Goal: Task Accomplishment & Management: Use online tool/utility

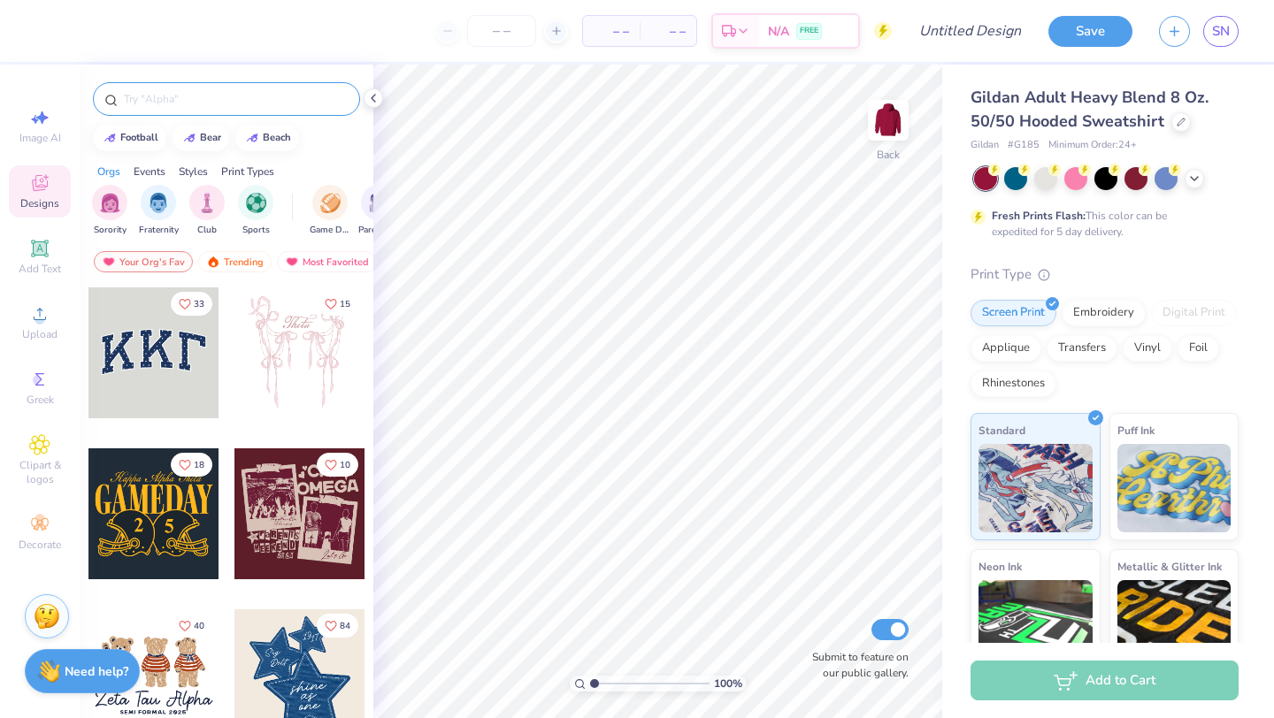
click at [191, 87] on div at bounding box center [226, 99] width 267 height 34
click at [191, 97] on input "text" at bounding box center [235, 99] width 226 height 18
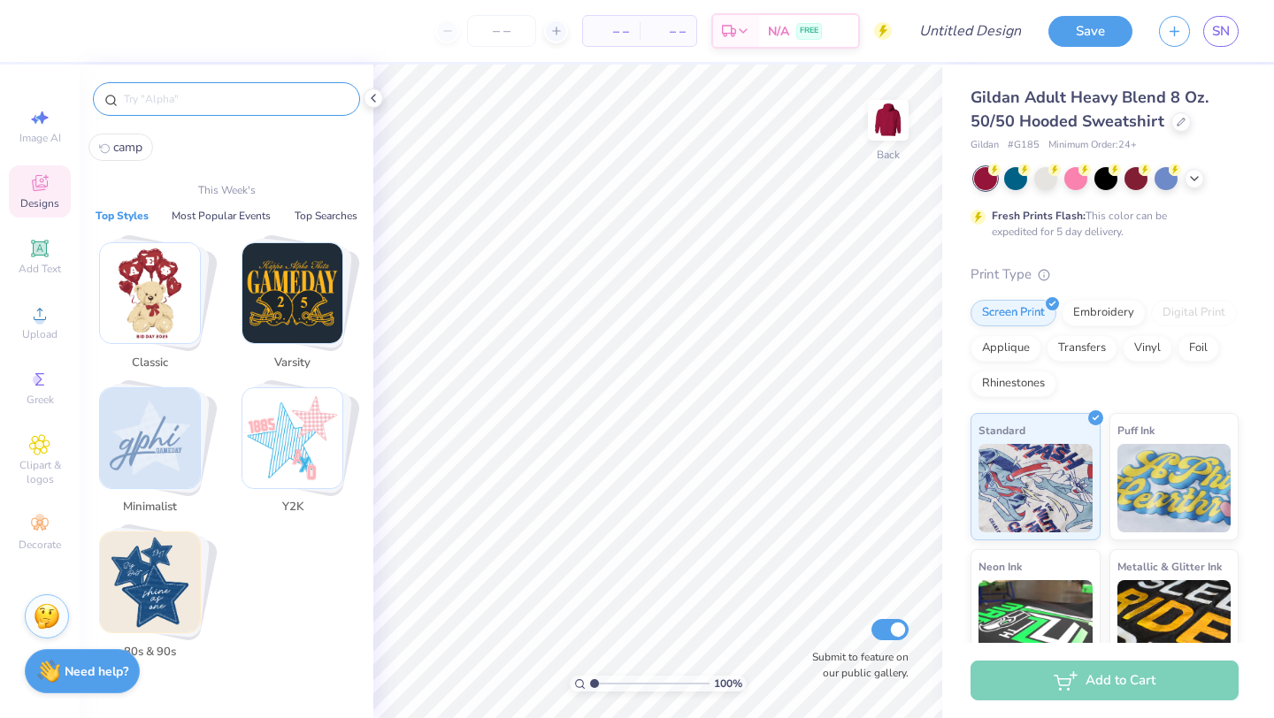
type input "x"
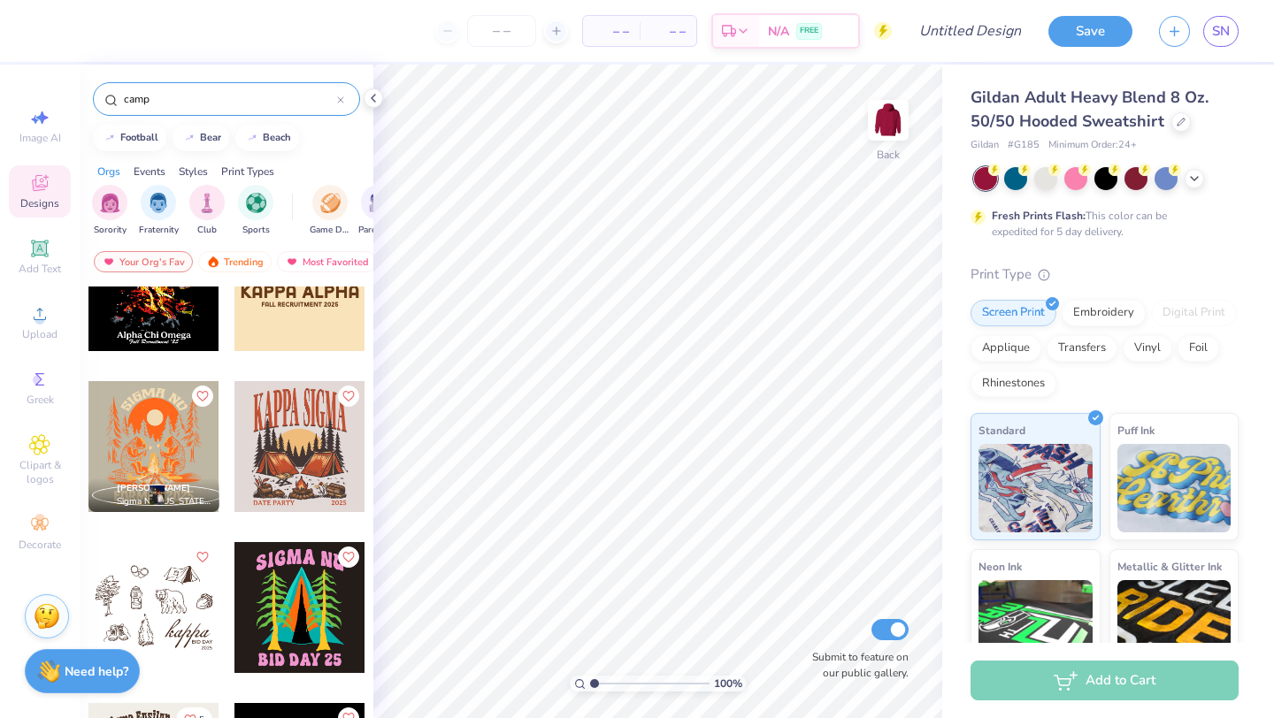
scroll to position [2439, 0]
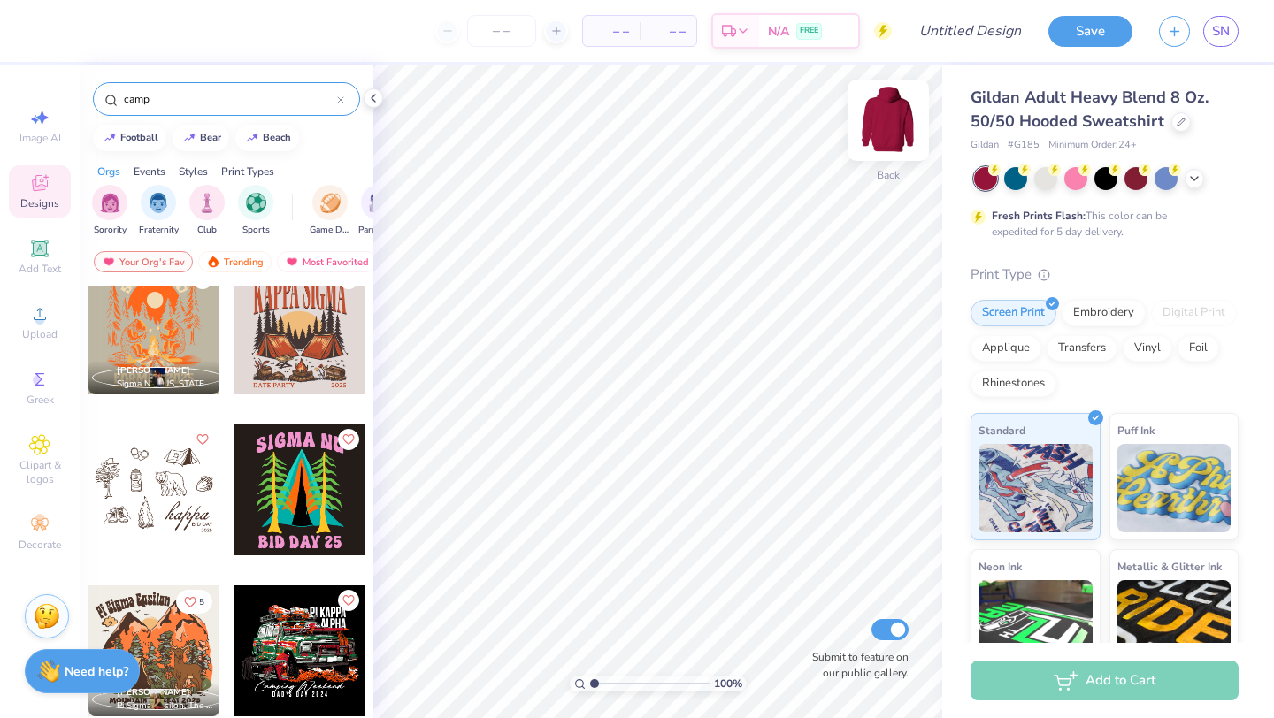
type input "camp"
click at [893, 131] on img at bounding box center [888, 120] width 71 height 71
click at [172, 488] on div at bounding box center [153, 490] width 131 height 131
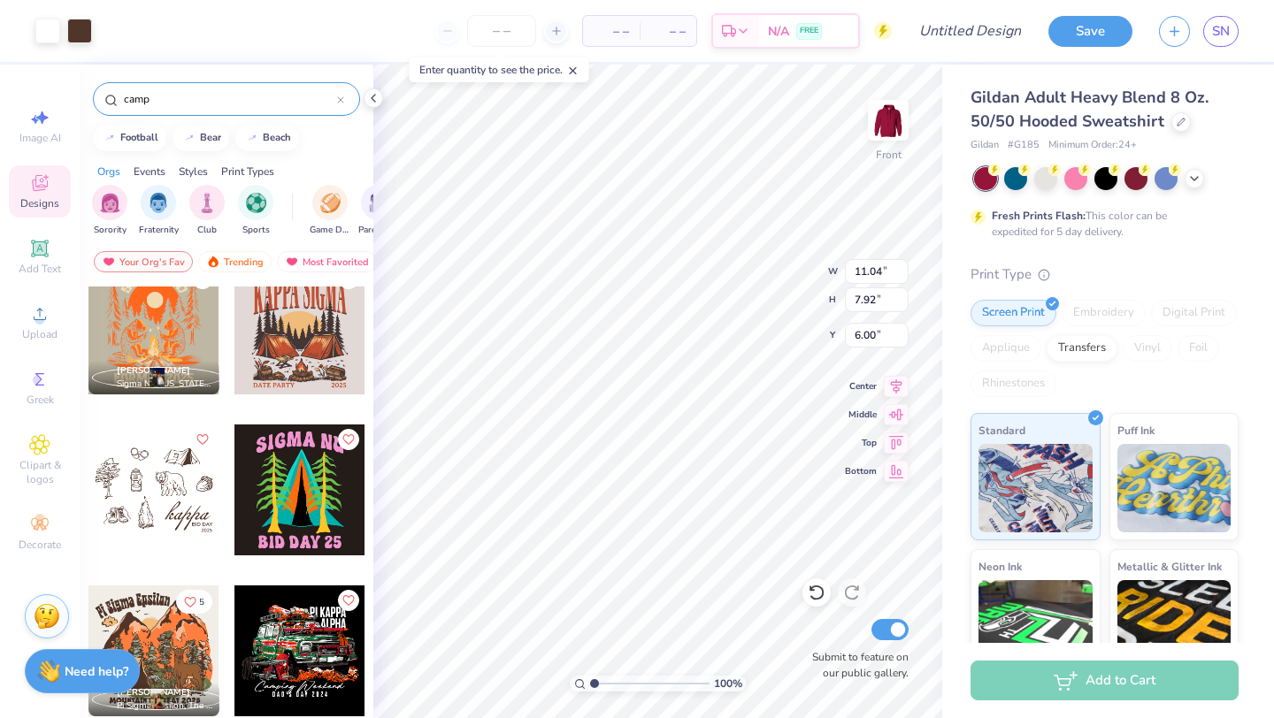
type input "6.00"
click at [81, 33] on div at bounding box center [79, 29] width 25 height 25
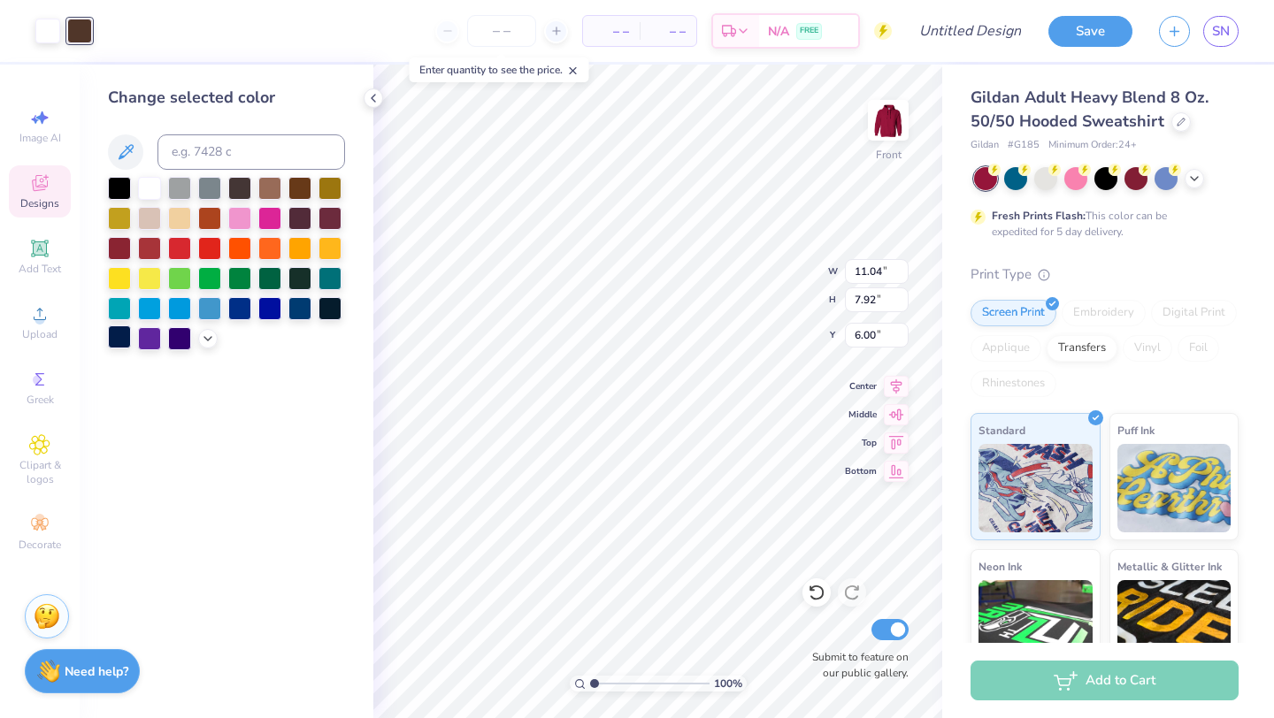
click at [116, 330] on div at bounding box center [119, 336] width 23 height 23
click at [50, 33] on div at bounding box center [47, 29] width 25 height 25
click at [119, 335] on div at bounding box center [119, 336] width 23 height 23
click at [153, 188] on div at bounding box center [149, 186] width 23 height 23
click at [299, 314] on div at bounding box center [299, 306] width 23 height 23
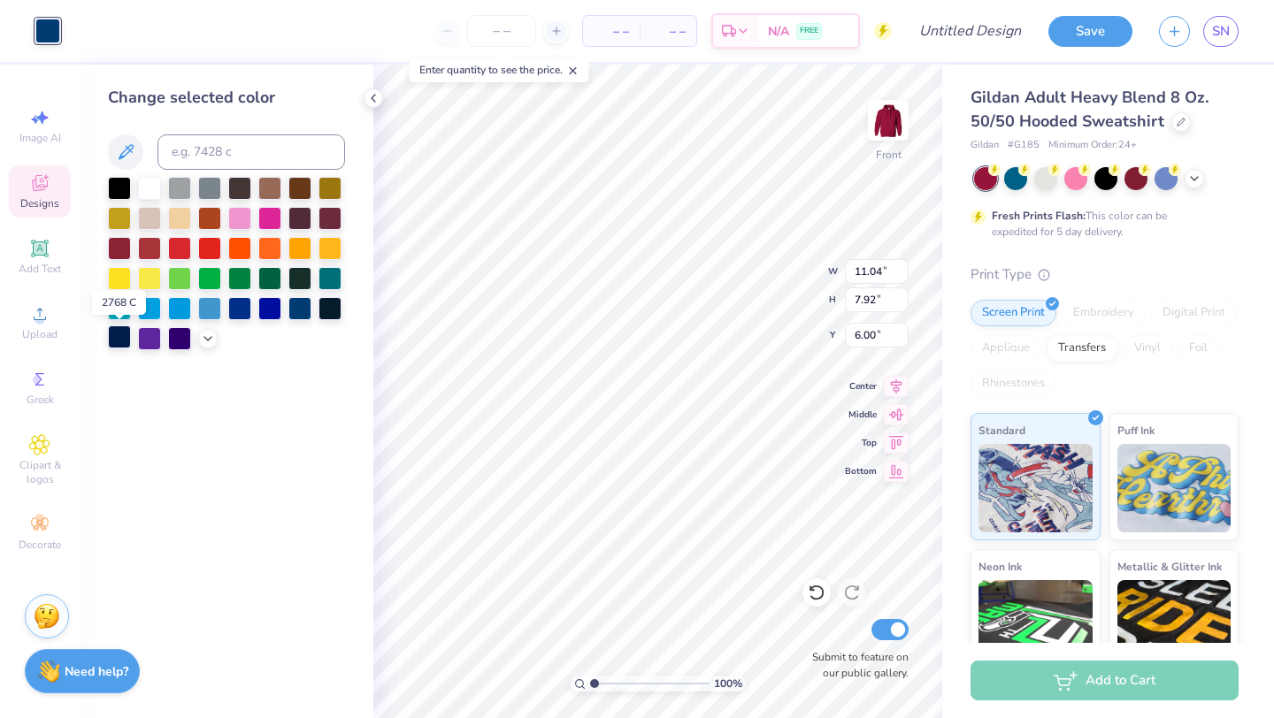
click at [125, 336] on div at bounding box center [119, 336] width 23 height 23
click at [814, 594] on icon at bounding box center [817, 593] width 18 height 18
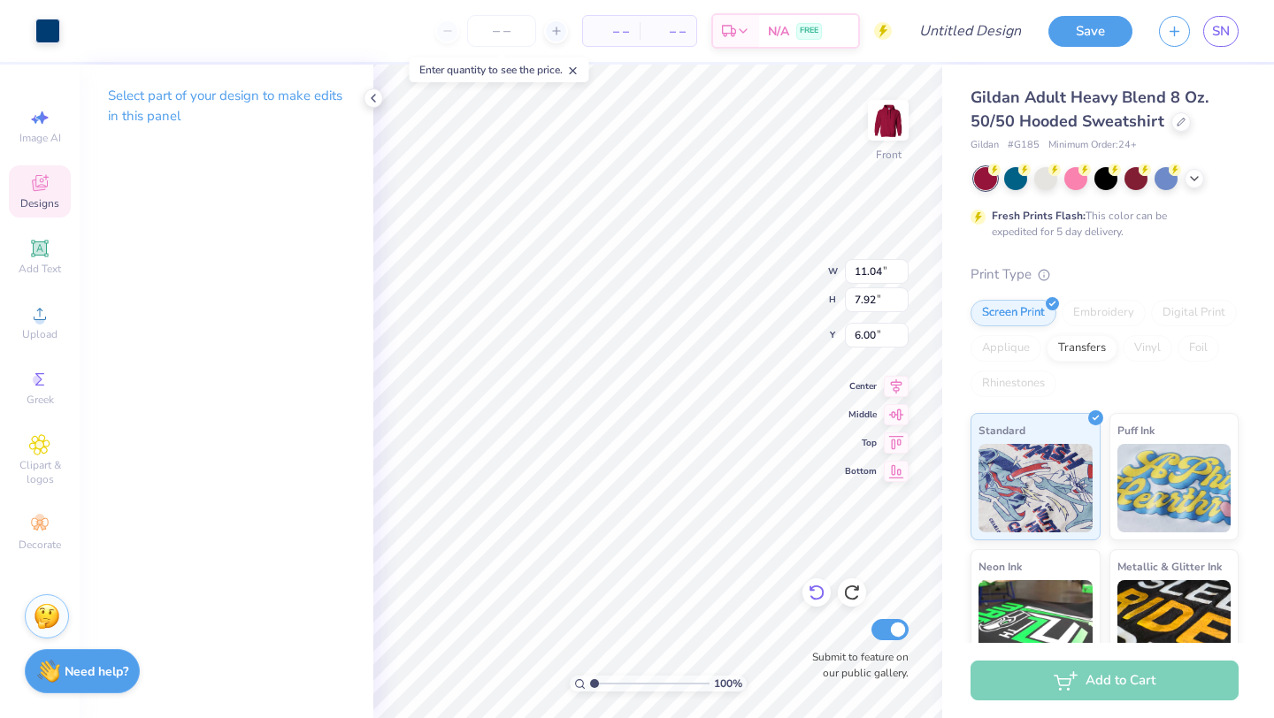
click at [814, 594] on icon at bounding box center [817, 593] width 18 height 18
type input "1.47"
click at [599, 682] on input "range" at bounding box center [649, 684] width 119 height 16
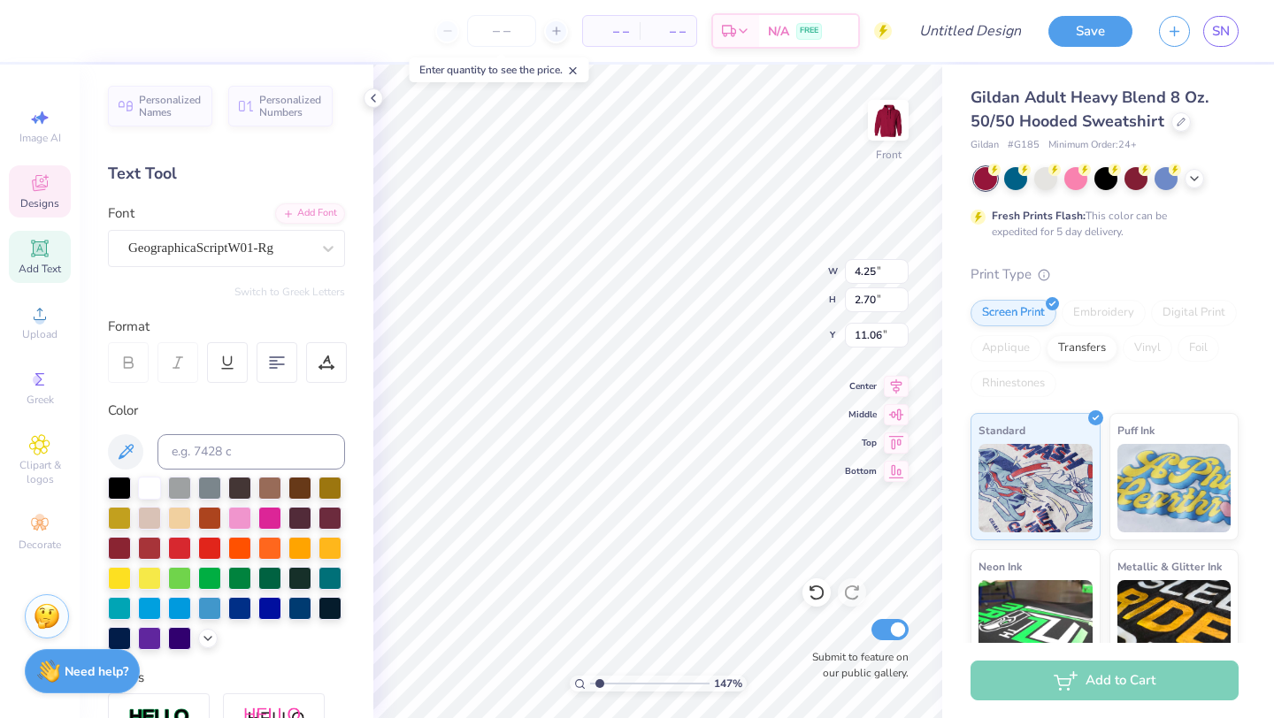
scroll to position [0, 1]
type textarea "[PERSON_NAME] kappa"
type input "5.35"
type input "1.67"
type input "11.67"
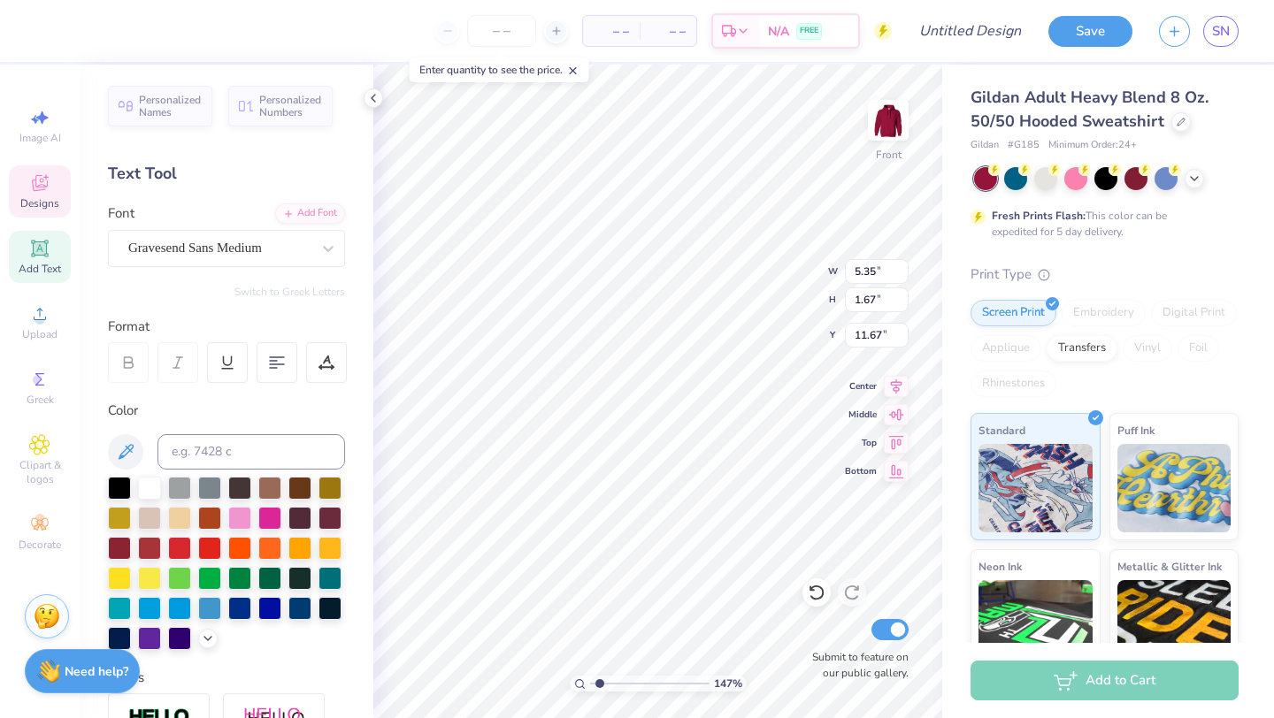
type input "0.99"
type input "0.33"
type input "13.64"
drag, startPoint x: 599, startPoint y: 684, endPoint x: 614, endPoint y: 683, distance: 15.1
type input "2.72"
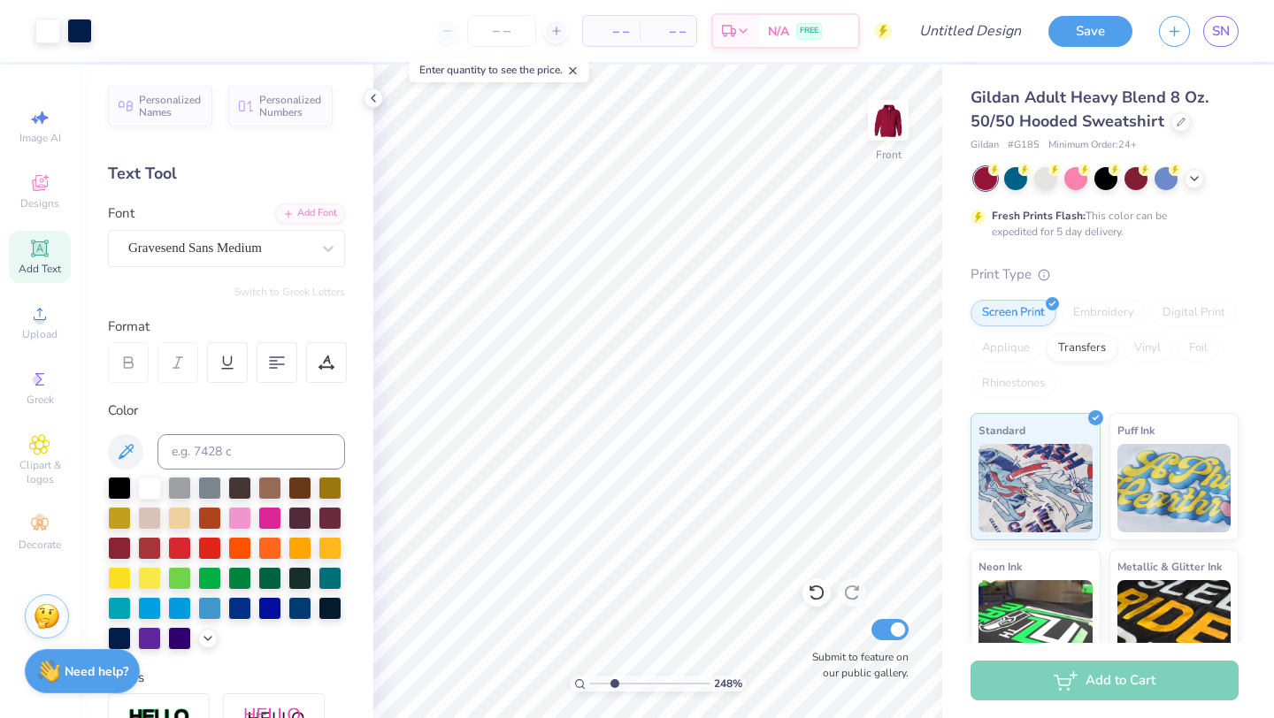
click at [614, 683] on input "range" at bounding box center [649, 684] width 119 height 16
type input "11.34"
type input "0.99"
type input "0.33"
type input "13.64"
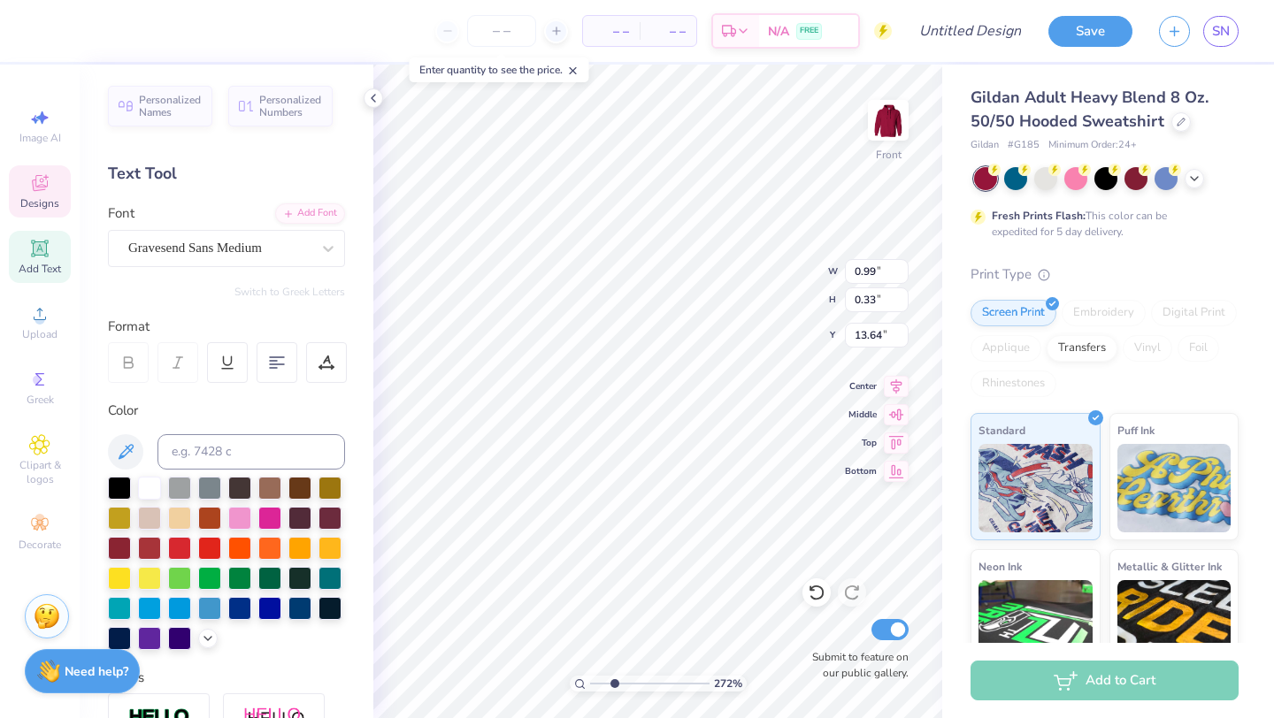
type input "1.92"
type input "13.02"
type textarea "Fall Retreat"
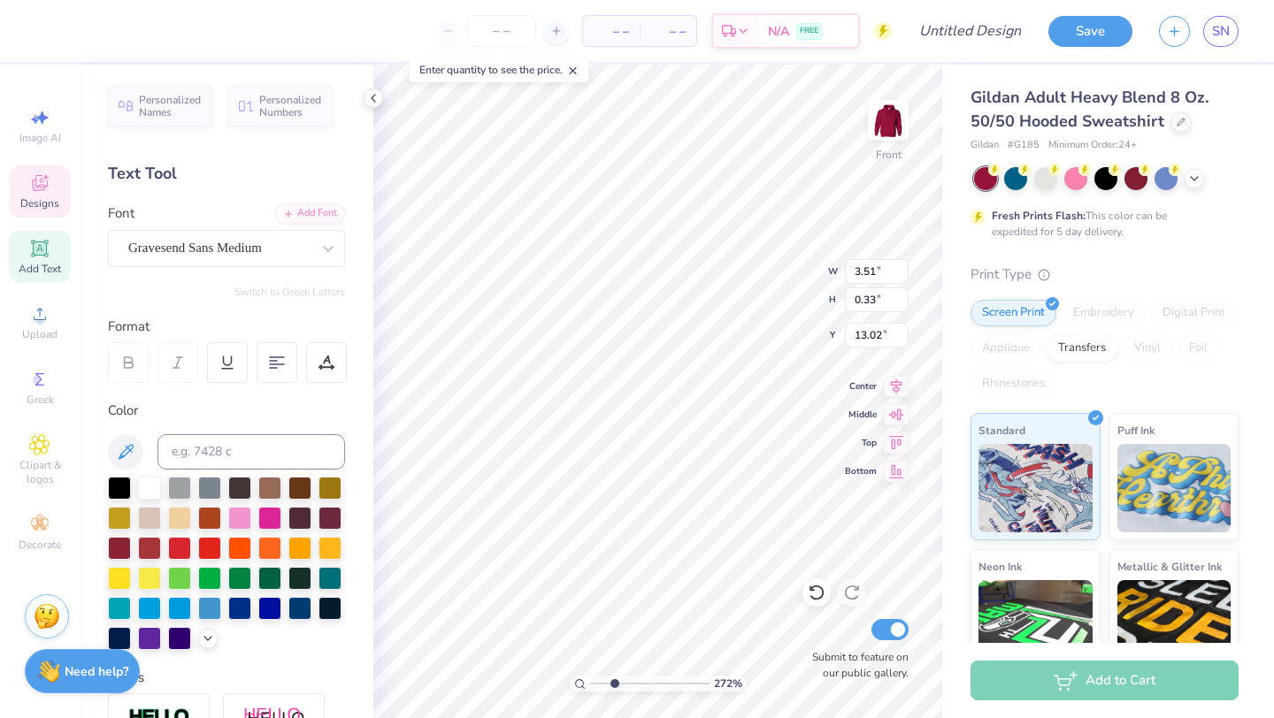
type input "13.19"
type input "5.35"
type input "1.67"
type input "11.43"
type input "0.99"
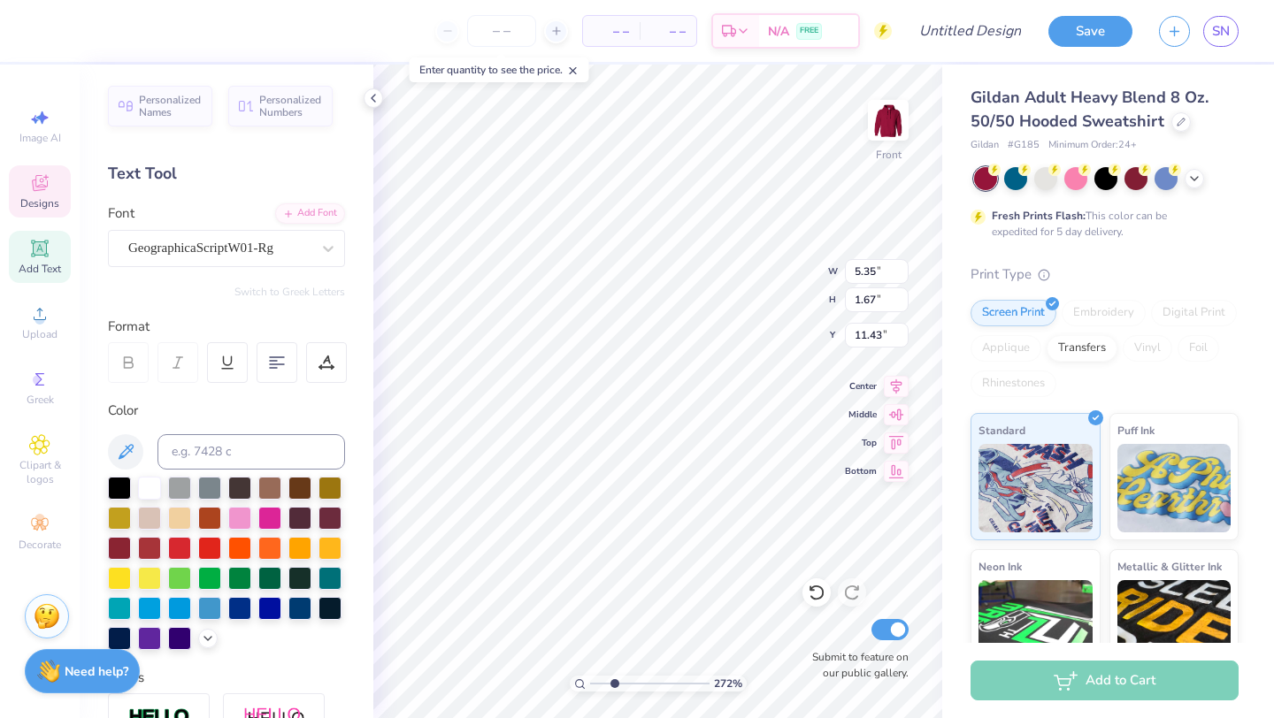
type input "0.33"
type input "13.64"
drag, startPoint x: 616, startPoint y: 684, endPoint x: 591, endPoint y: 684, distance: 24.8
type input "1"
click at [591, 684] on input "range" at bounding box center [649, 684] width 119 height 16
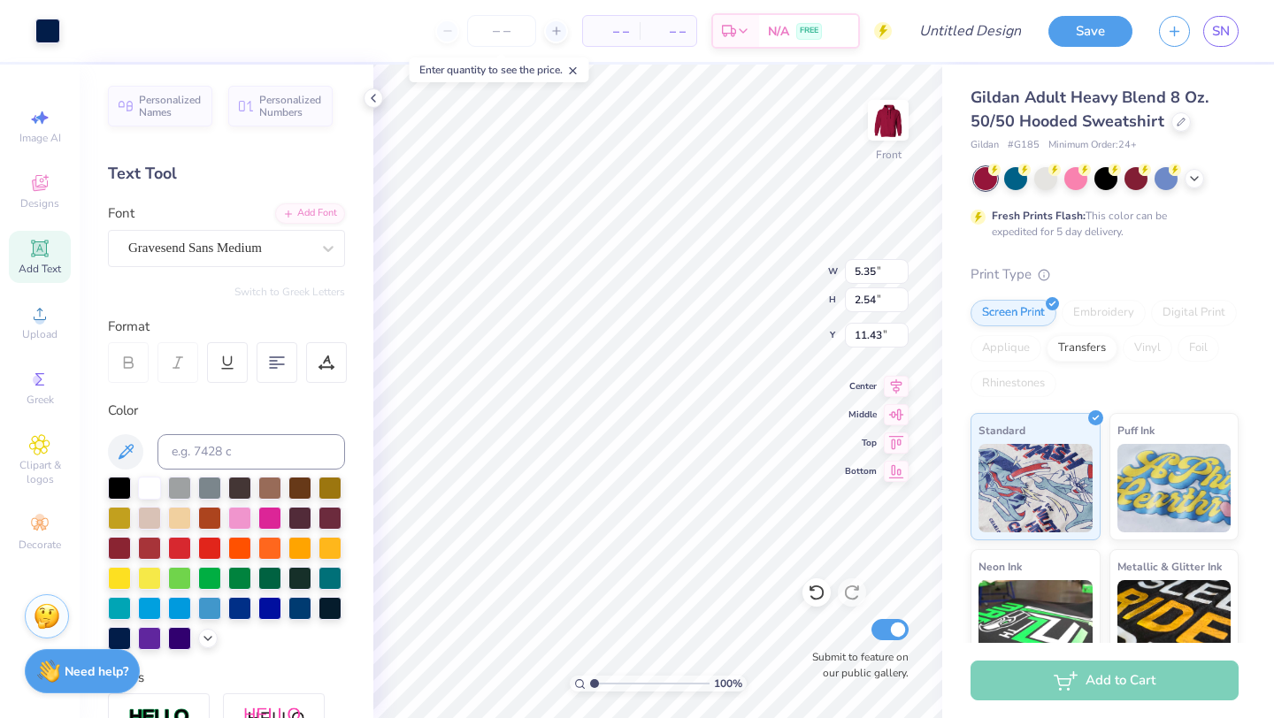
type input "11.10"
click at [894, 132] on img at bounding box center [888, 120] width 71 height 71
type input "8.85"
type textarea "H"
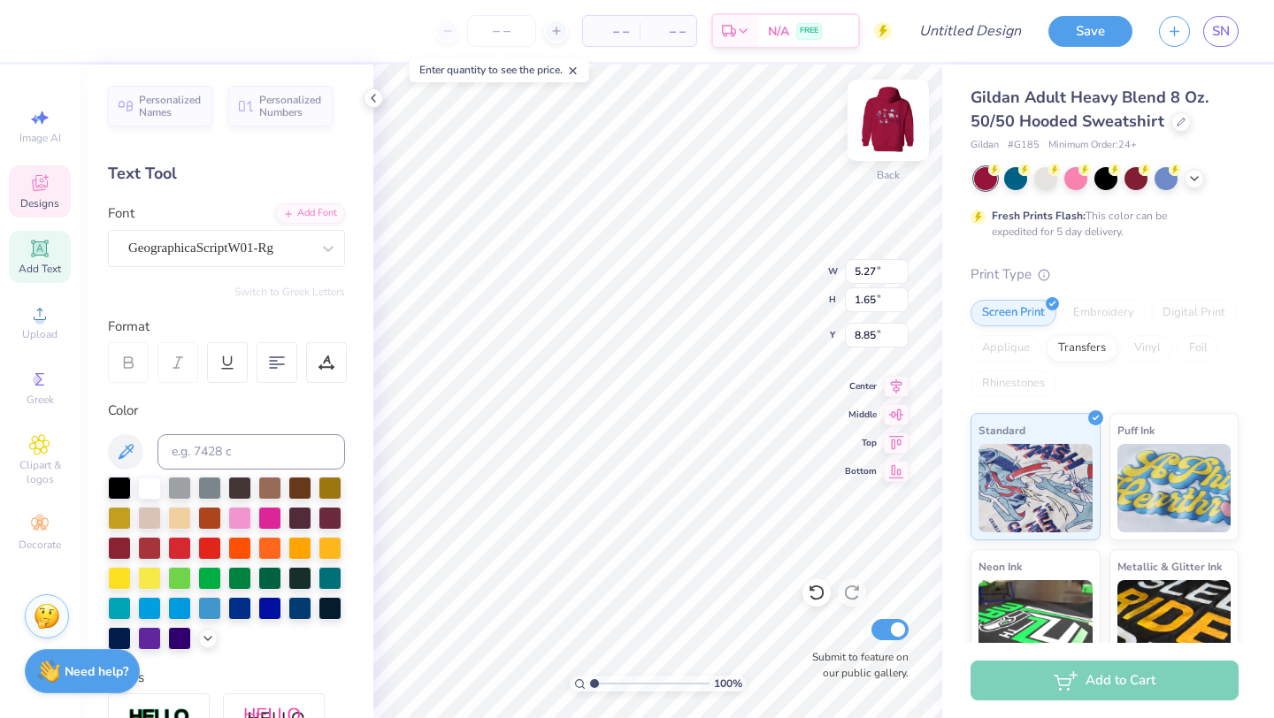
type textarea "Kappa Kappa Gamma"
type input "5.17"
click at [880, 119] on img at bounding box center [888, 120] width 71 height 71
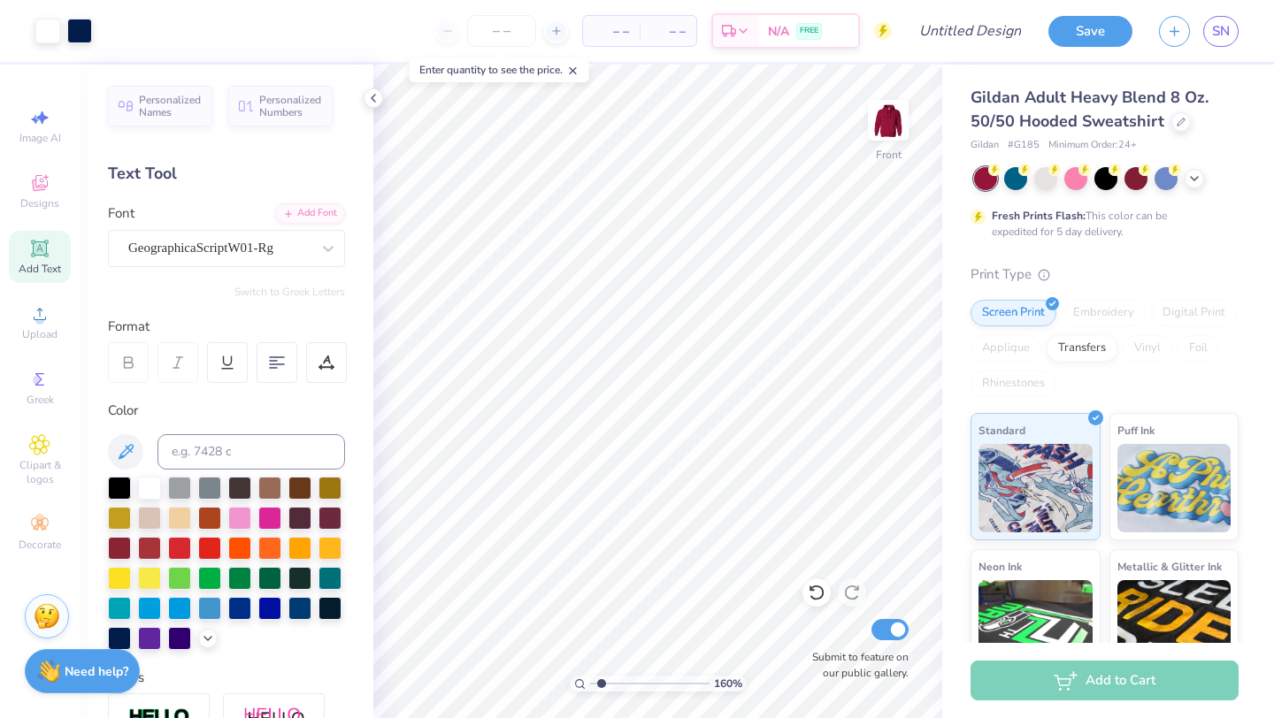
type input "1.59"
click at [601, 684] on input "range" at bounding box center [649, 684] width 119 height 16
type input "13.48"
type input "12.86"
type input "14.66"
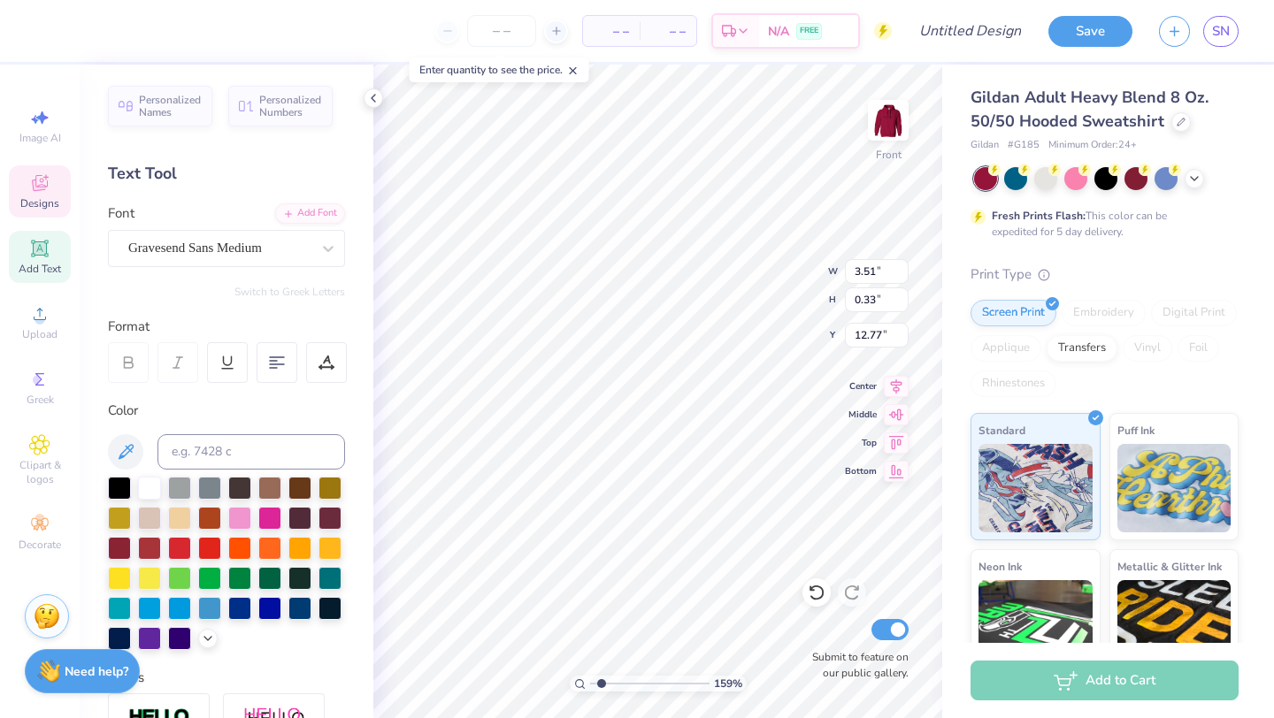
type input "12.77"
type input "12.94"
type input "0.99"
type input "12.94"
type input "1.24"
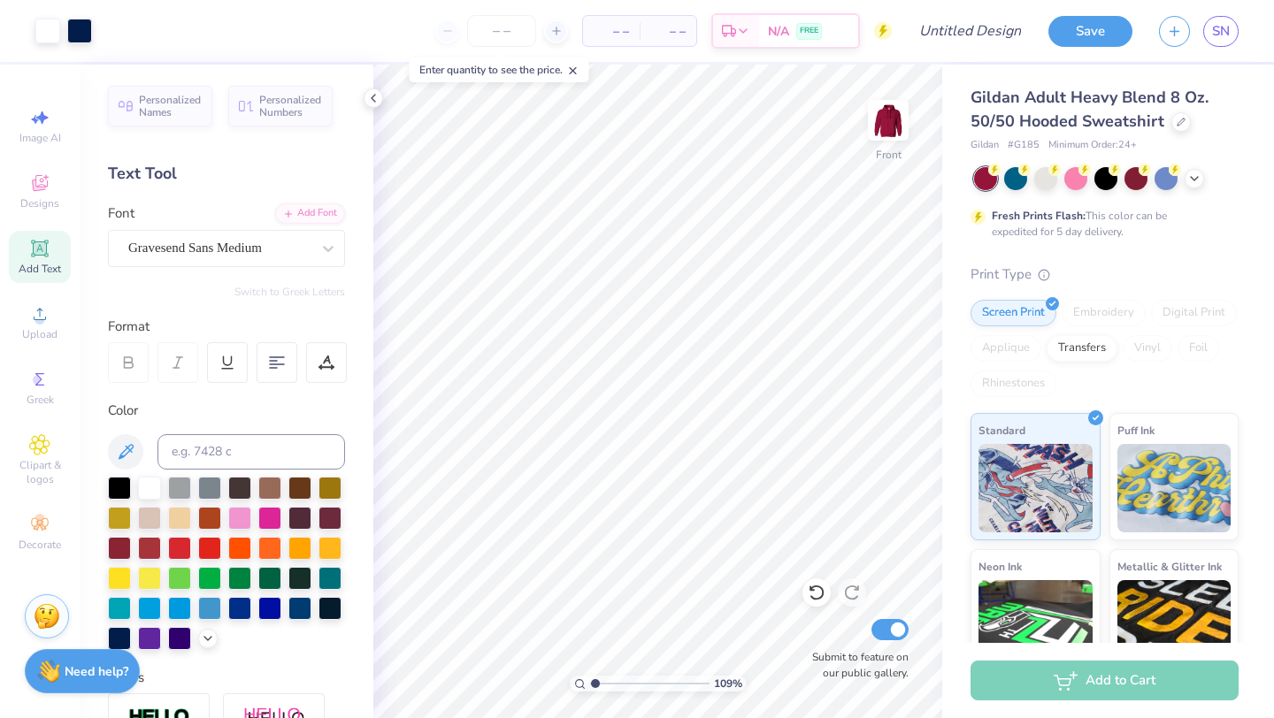
click at [596, 684] on input "range" at bounding box center [649, 684] width 119 height 16
click at [899, 122] on img at bounding box center [888, 120] width 71 height 71
click at [899, 123] on img at bounding box center [888, 120] width 71 height 71
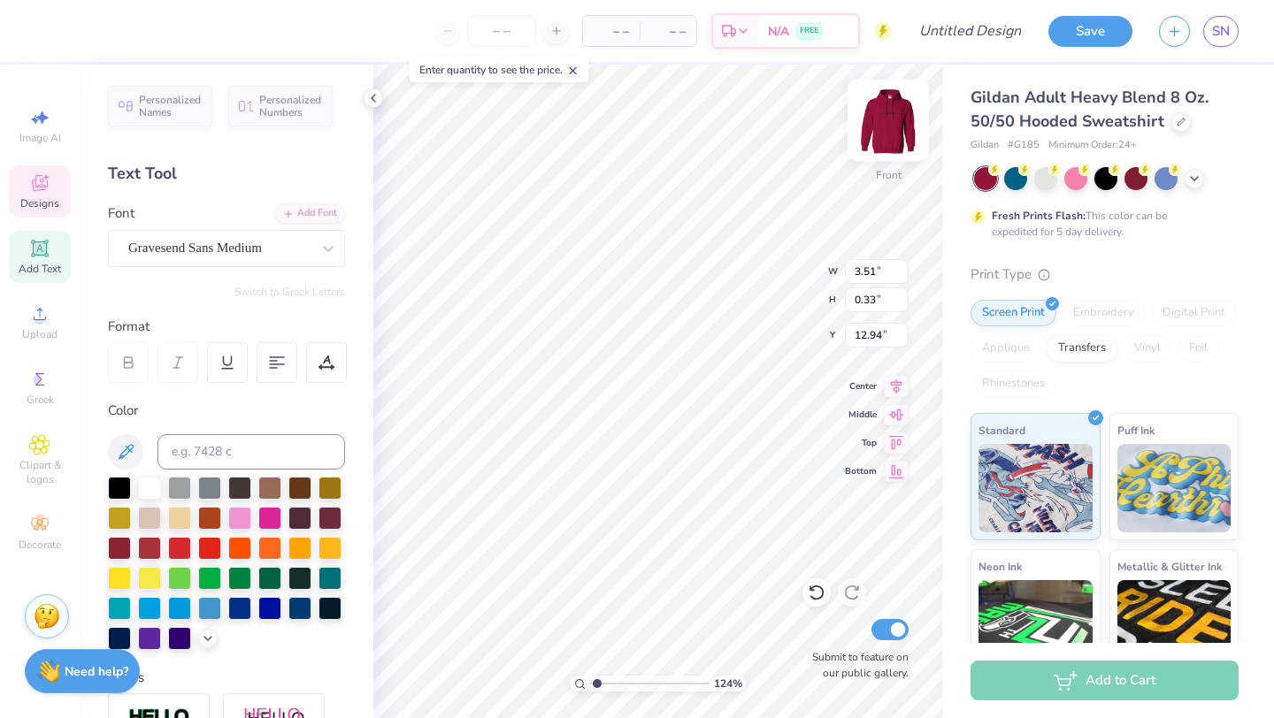
click at [876, 127] on img at bounding box center [888, 120] width 71 height 71
type textarea "F"
type textarea "K"
click at [40, 188] on icon at bounding box center [40, 185] width 14 height 11
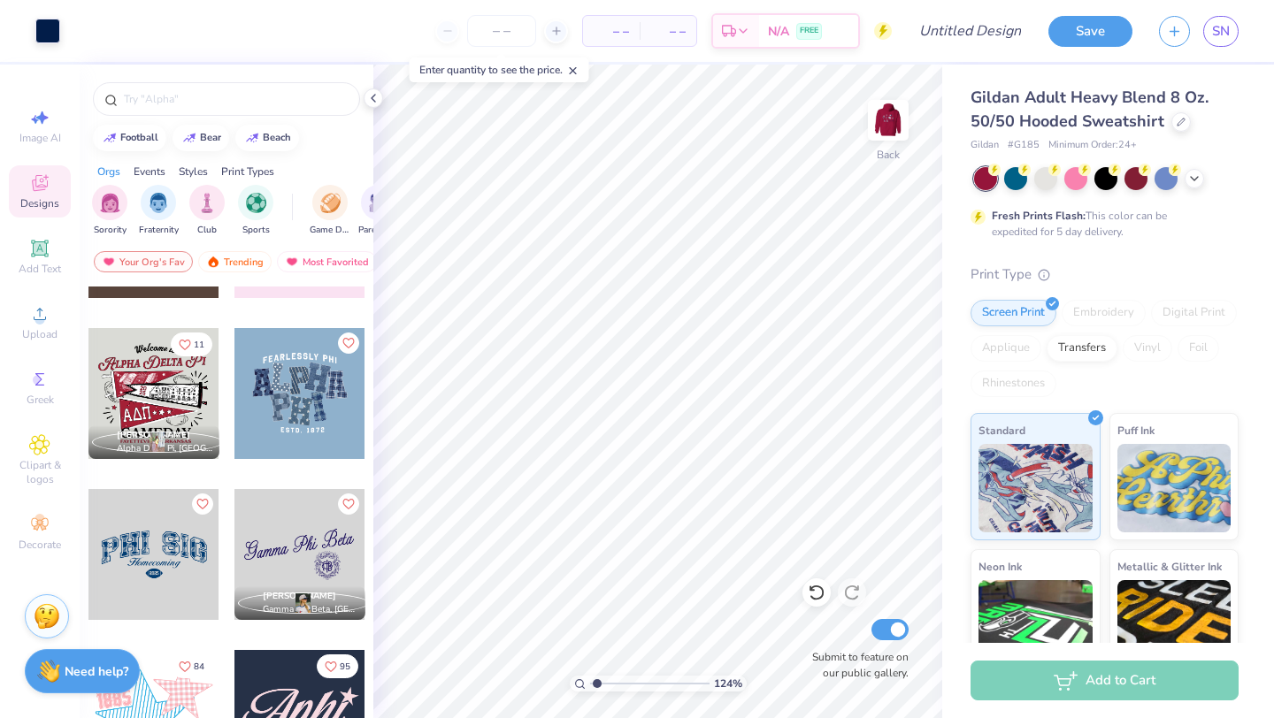
scroll to position [765, 0]
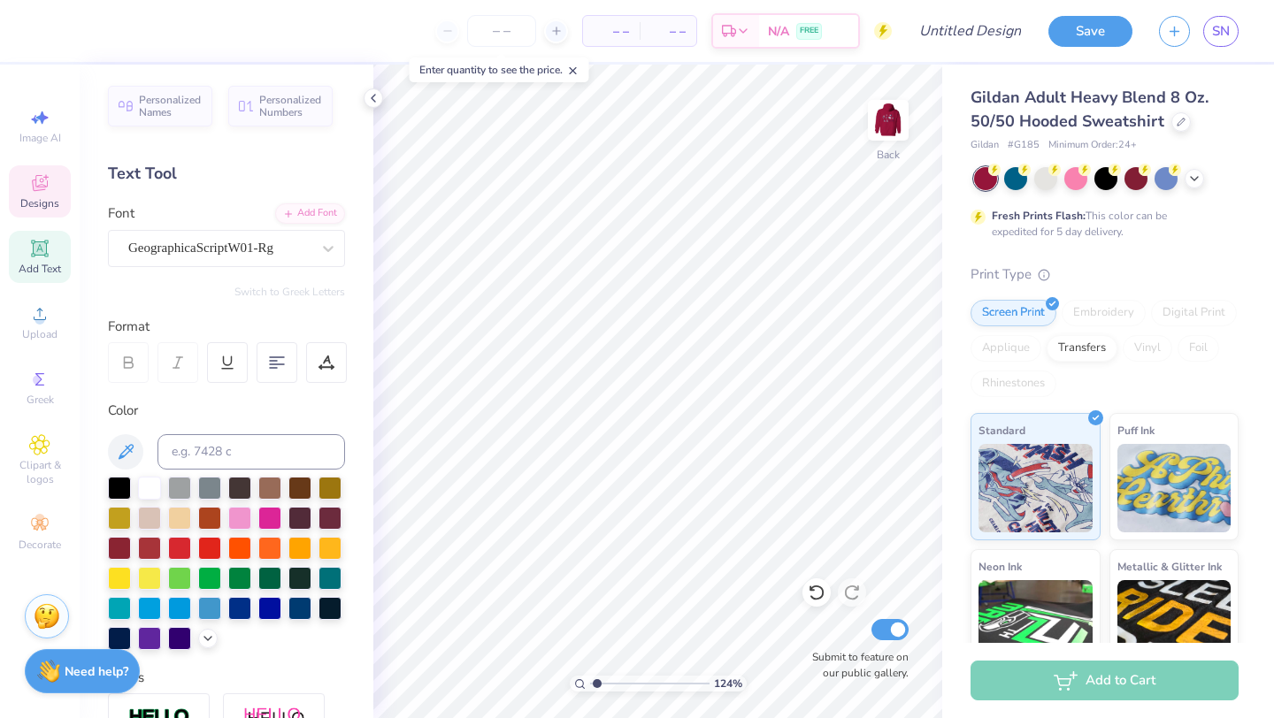
click at [43, 194] on div "Designs" at bounding box center [40, 191] width 62 height 52
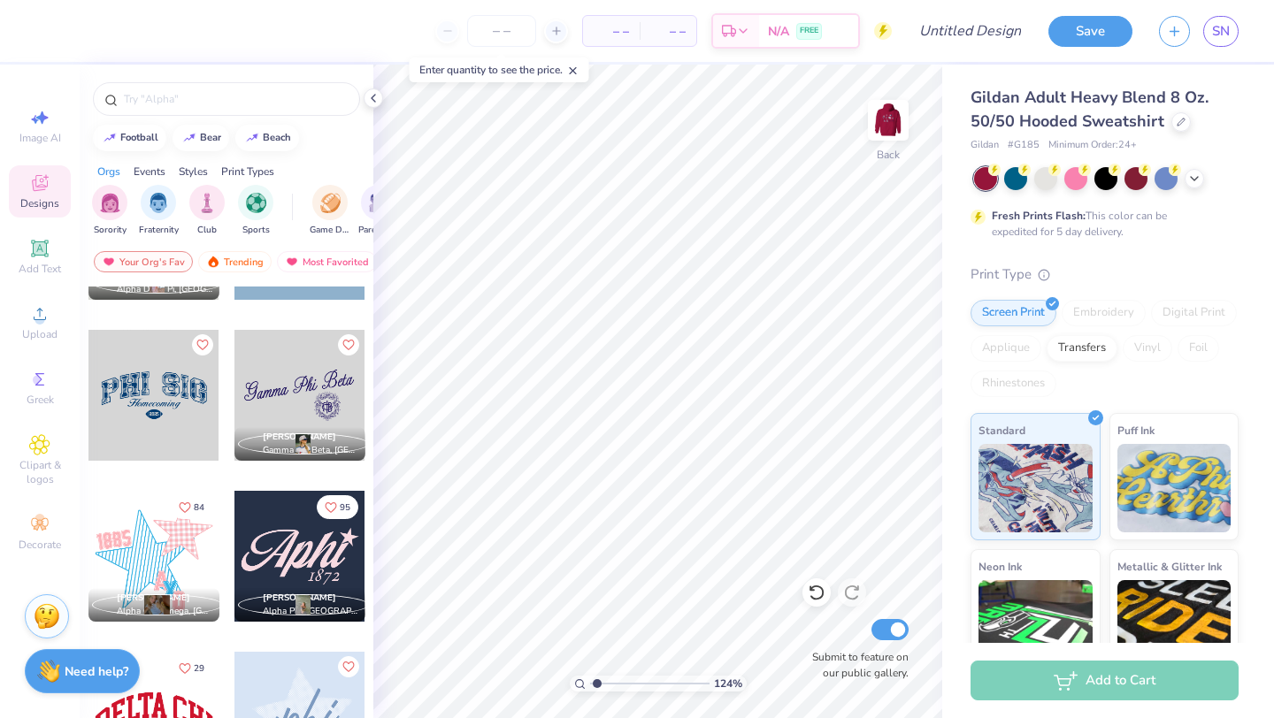
scroll to position [1015, 0]
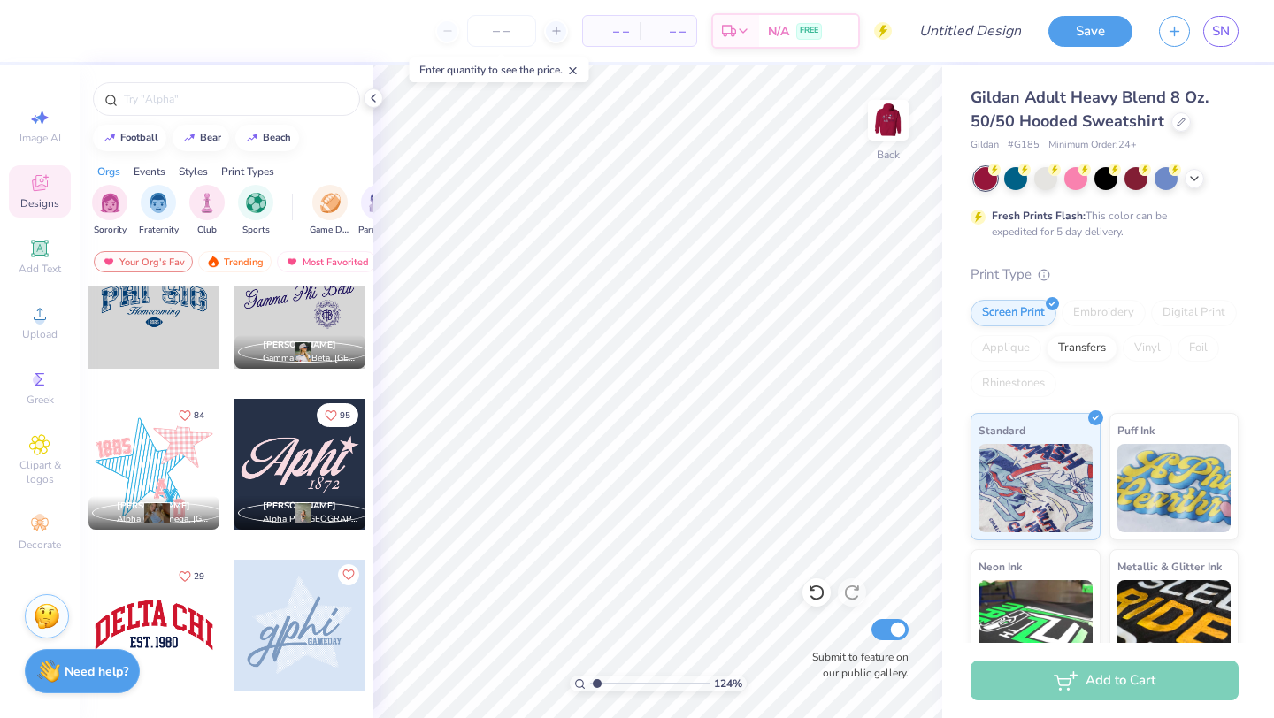
click at [292, 329] on div at bounding box center [299, 303] width 131 height 131
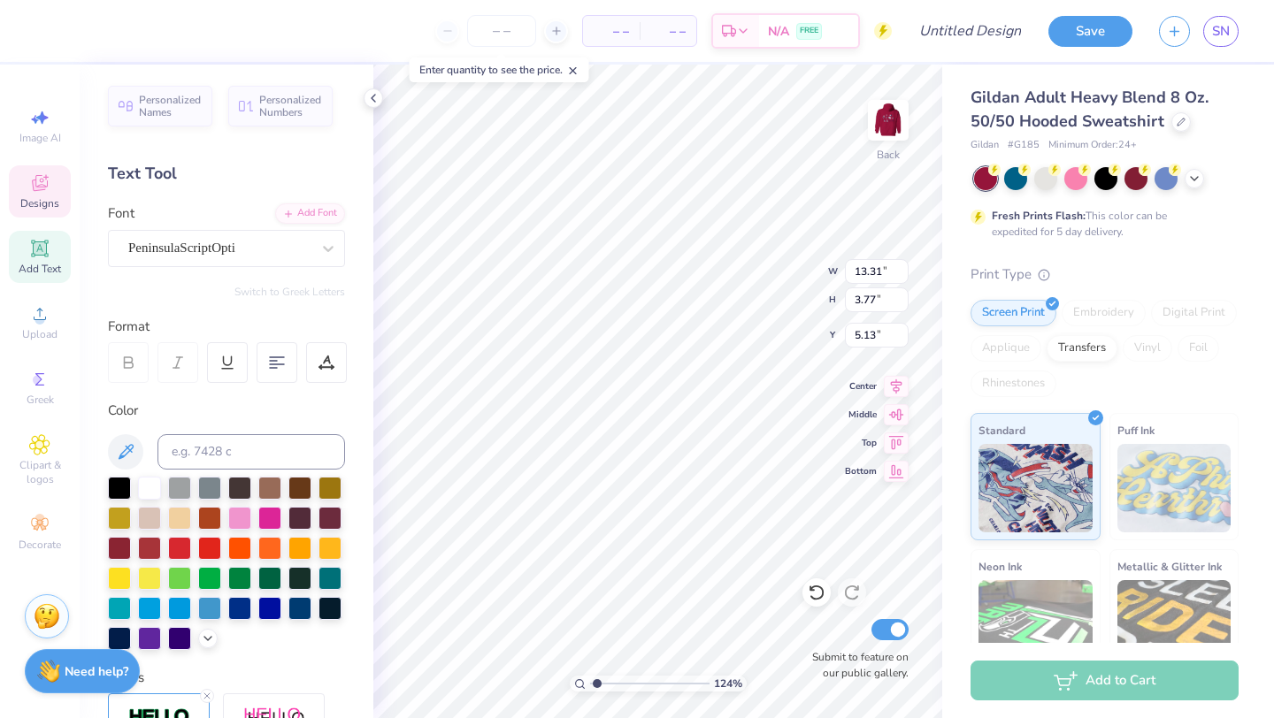
type input "5.13"
type textarea "Kappa Kappa Gamma"
type input "12.70"
type input "3.64"
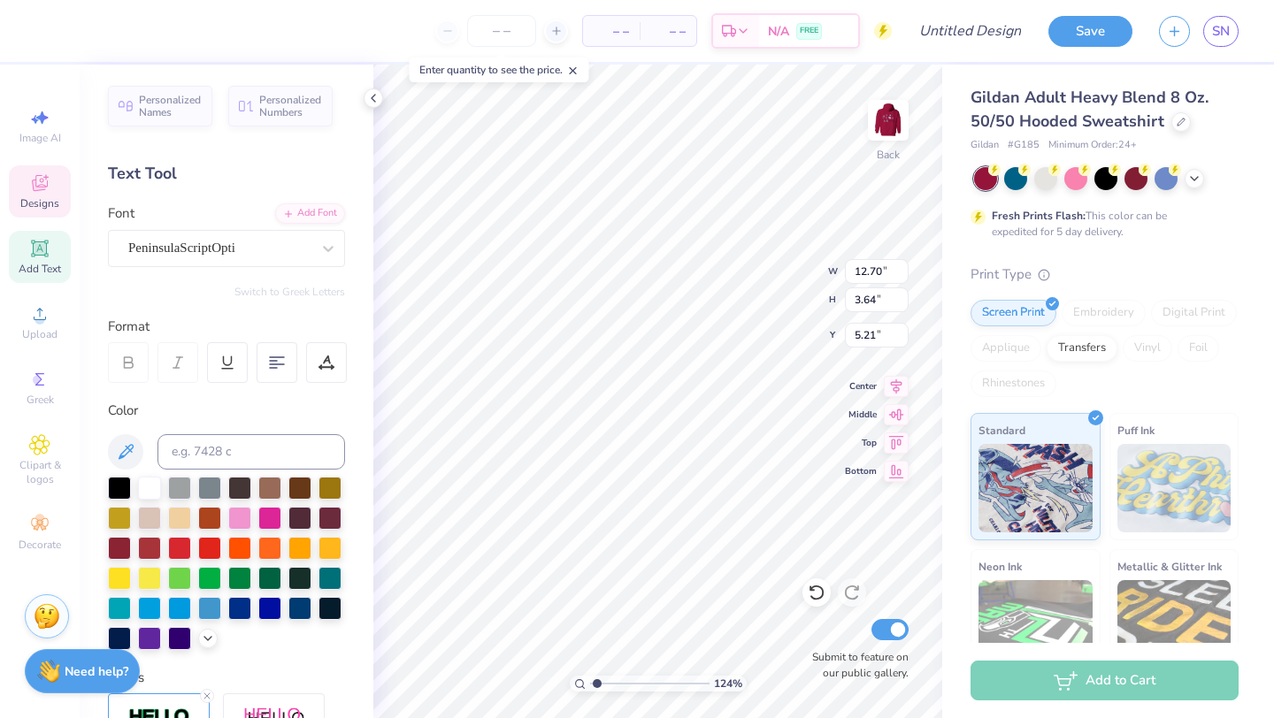
type input "5.22"
click at [814, 594] on icon at bounding box center [817, 593] width 18 height 18
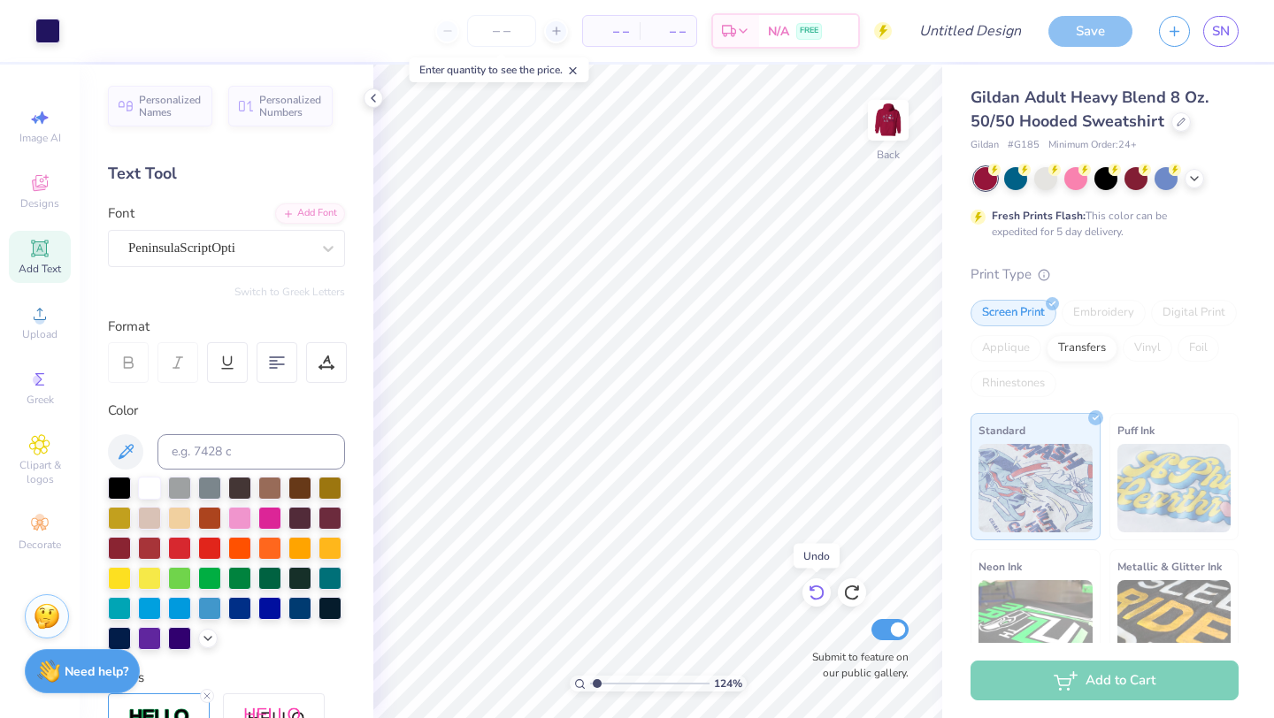
click at [814, 594] on icon at bounding box center [817, 593] width 18 height 18
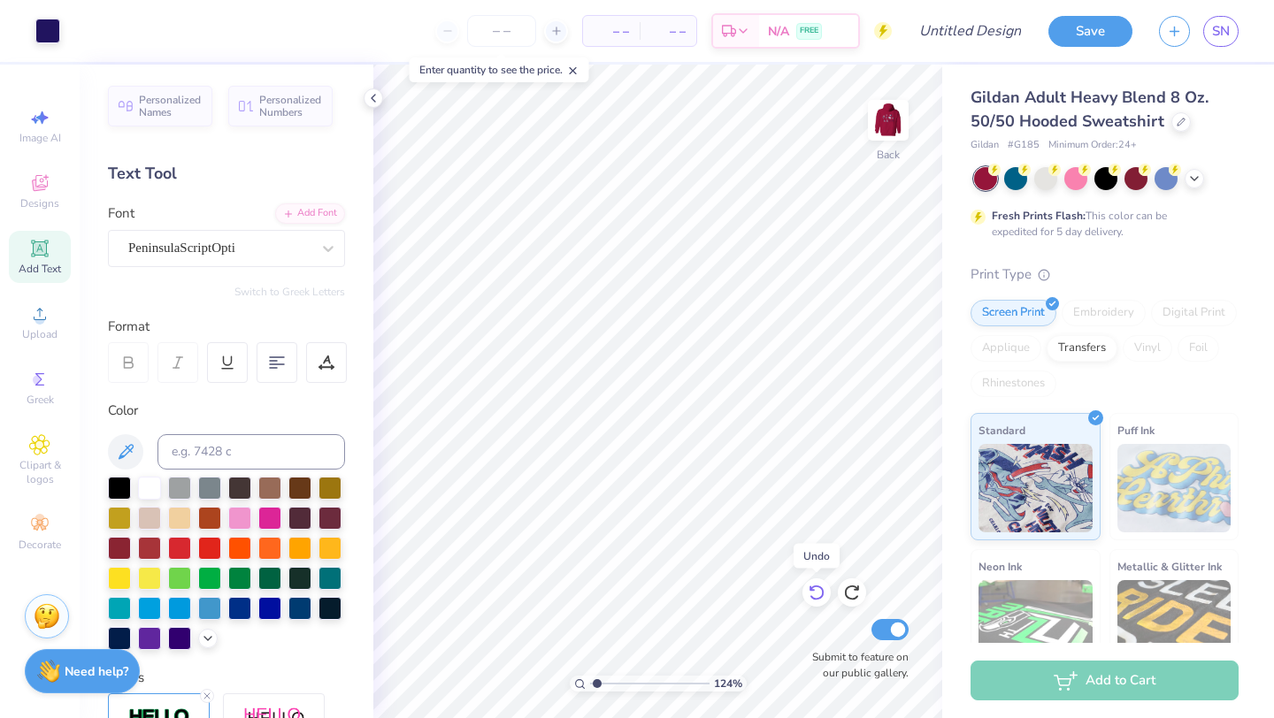
click at [814, 594] on icon at bounding box center [817, 593] width 18 height 18
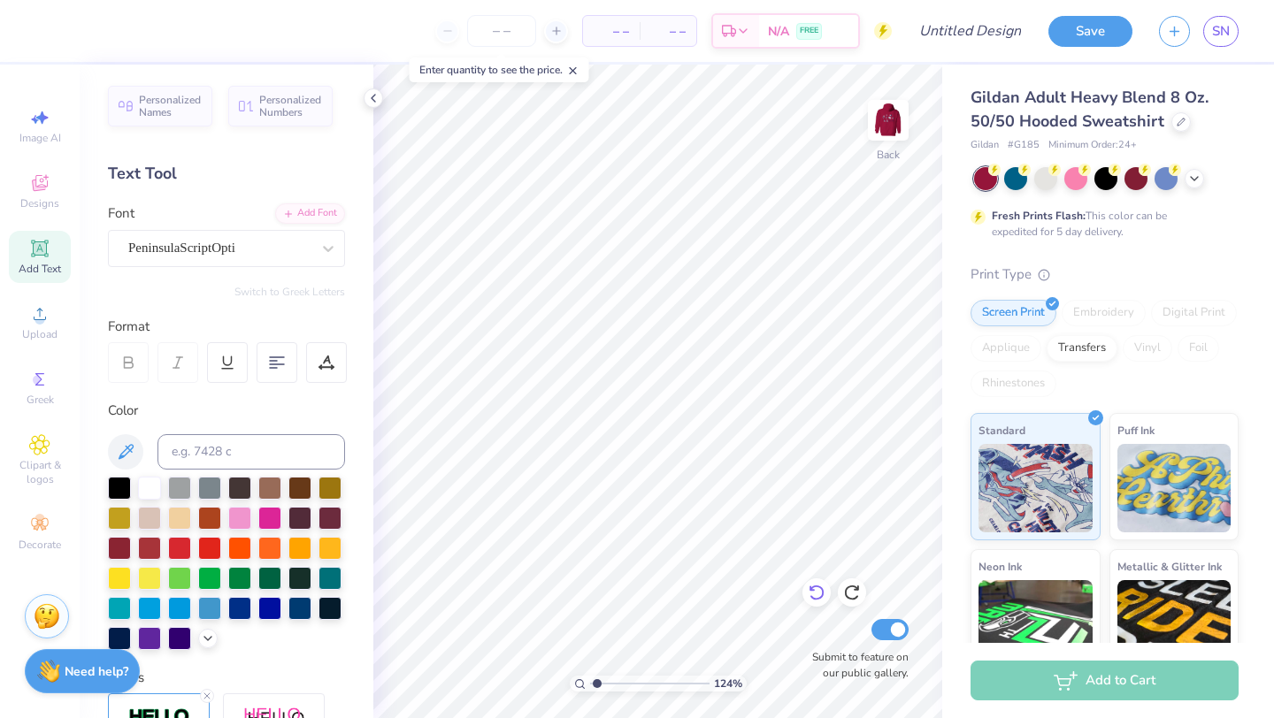
click at [816, 591] on icon at bounding box center [817, 593] width 18 height 18
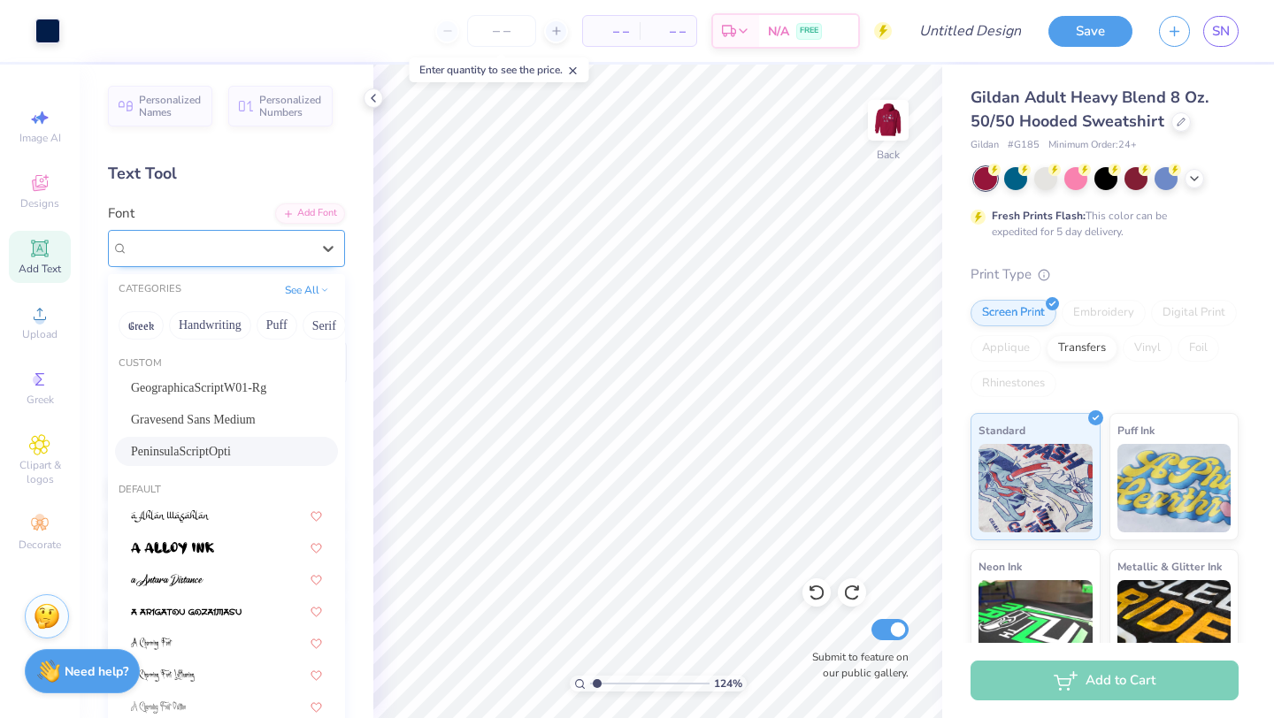
click at [256, 260] on div "PeninsulaScriptOpti" at bounding box center [219, 247] width 186 height 27
click at [39, 205] on span "Designs" at bounding box center [39, 203] width 39 height 14
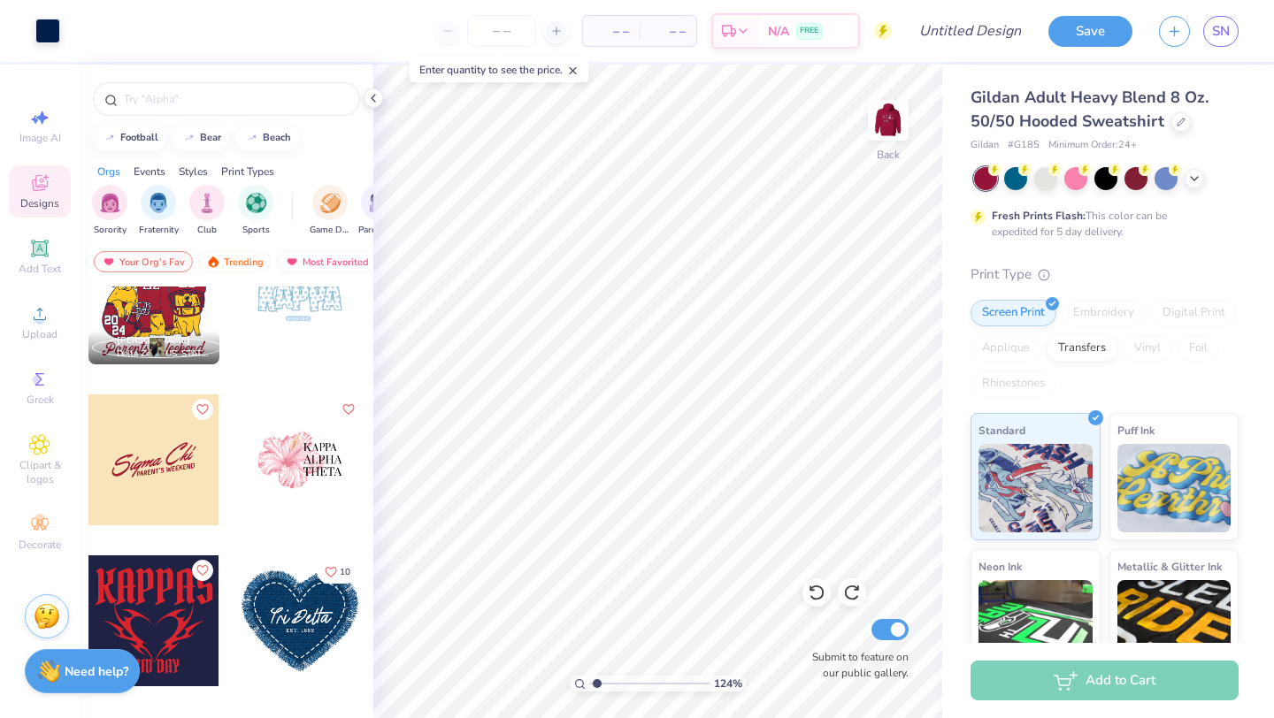
scroll to position [2961, 0]
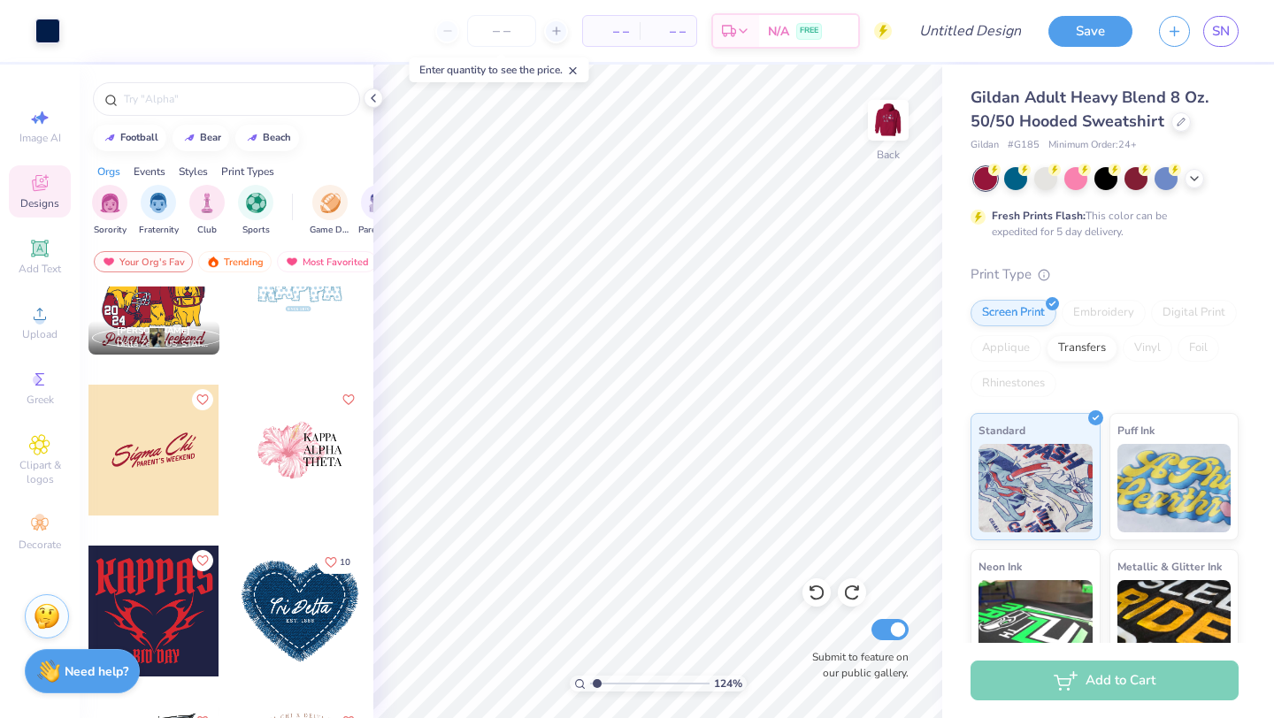
click at [185, 491] on div at bounding box center [153, 450] width 131 height 131
type input "8.09"
click at [50, 39] on div at bounding box center [47, 29] width 25 height 25
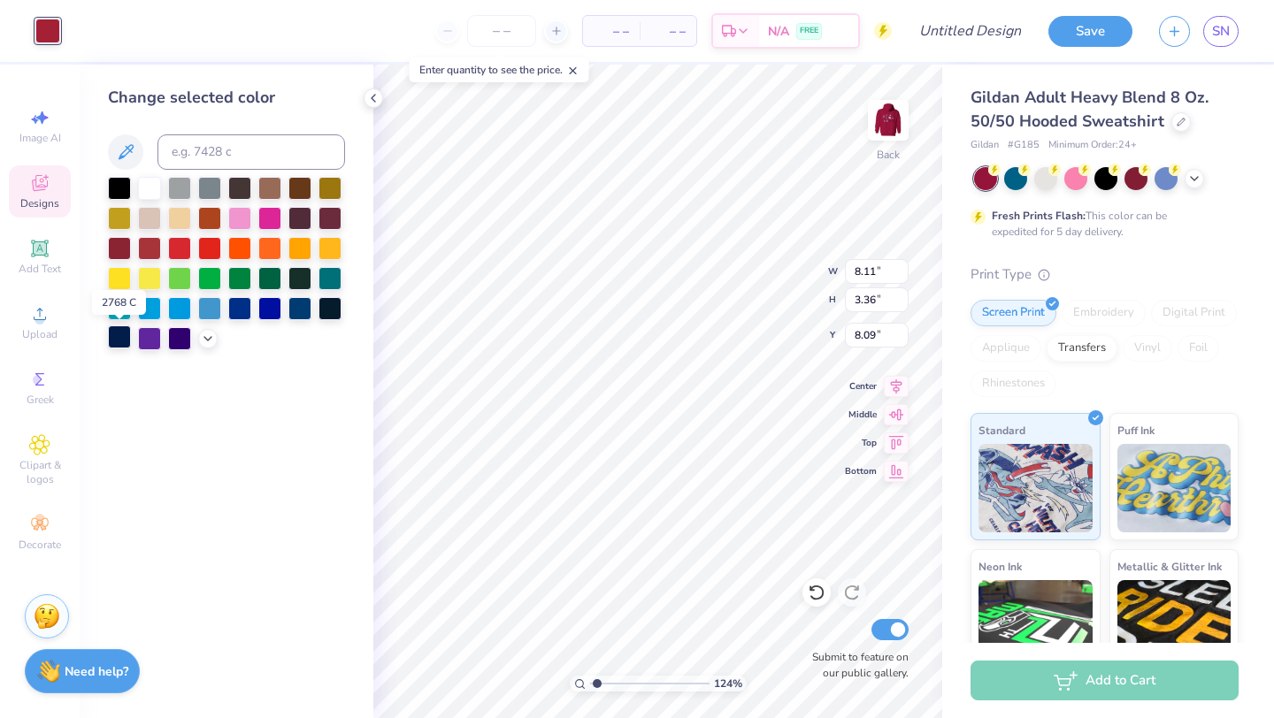
click at [127, 341] on div at bounding box center [119, 336] width 23 height 23
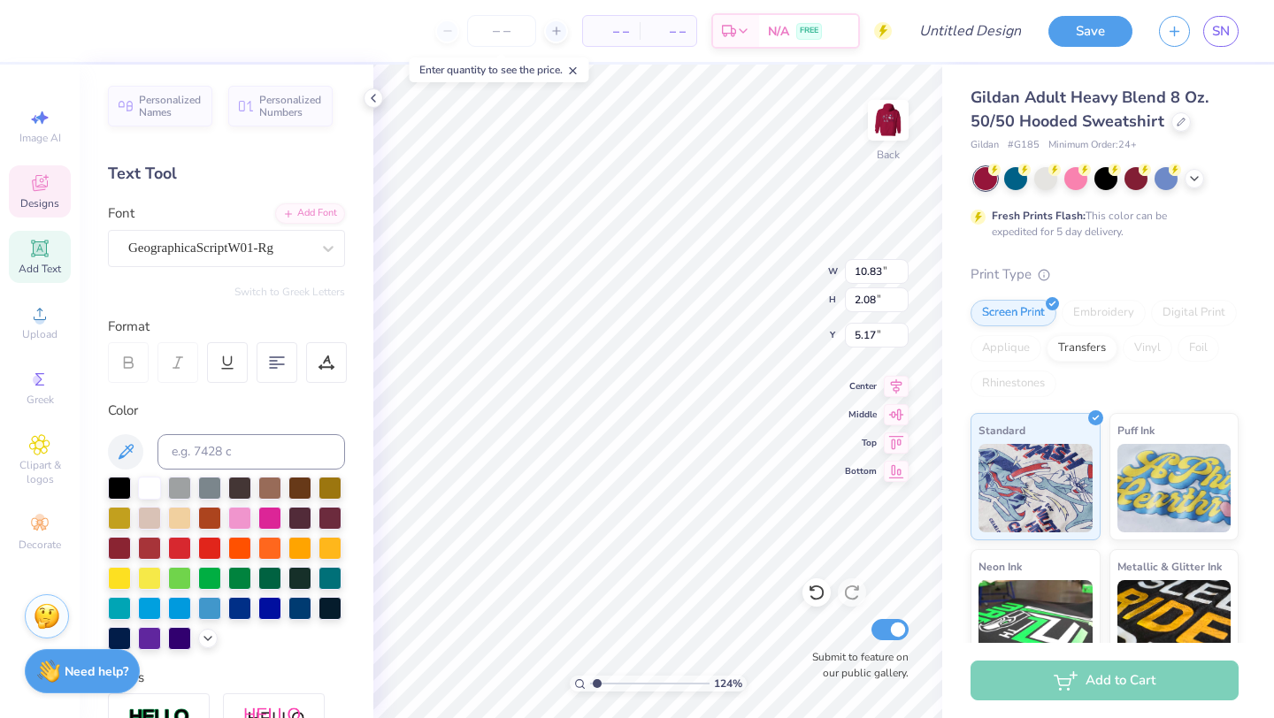
type input "10.75"
type input "2.31"
type input "5.02"
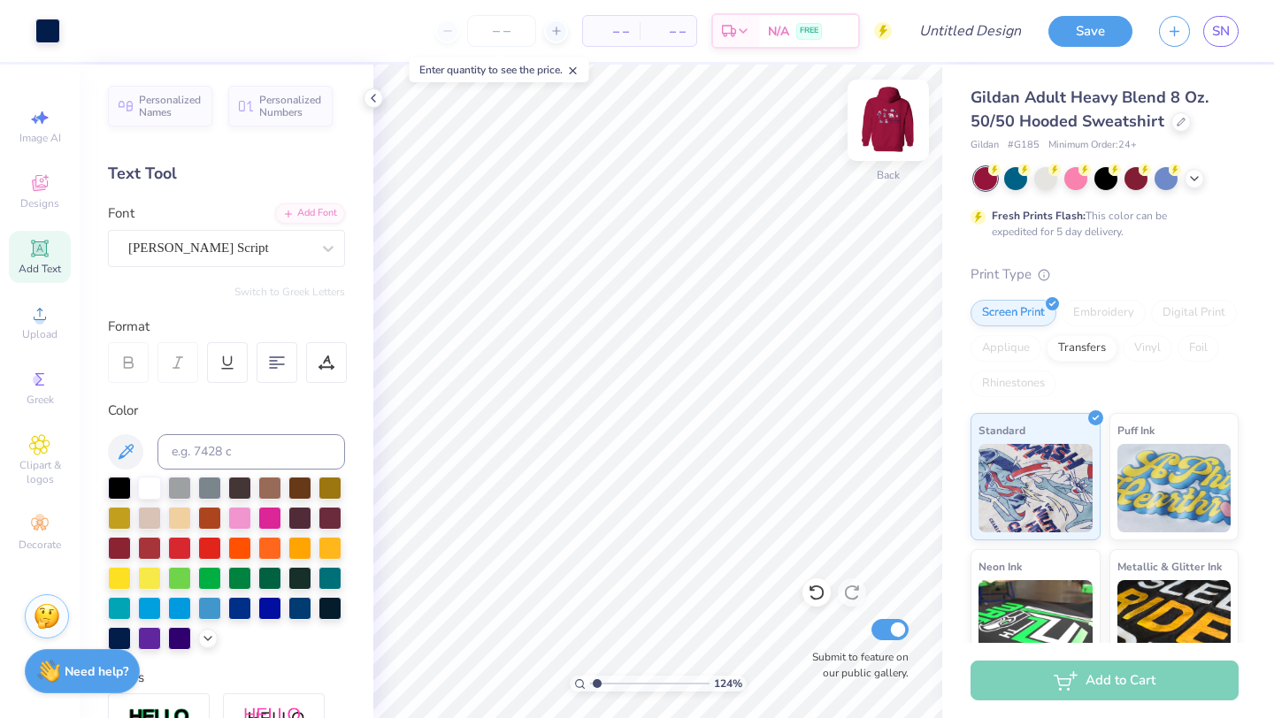
click at [892, 111] on img at bounding box center [888, 120] width 71 height 71
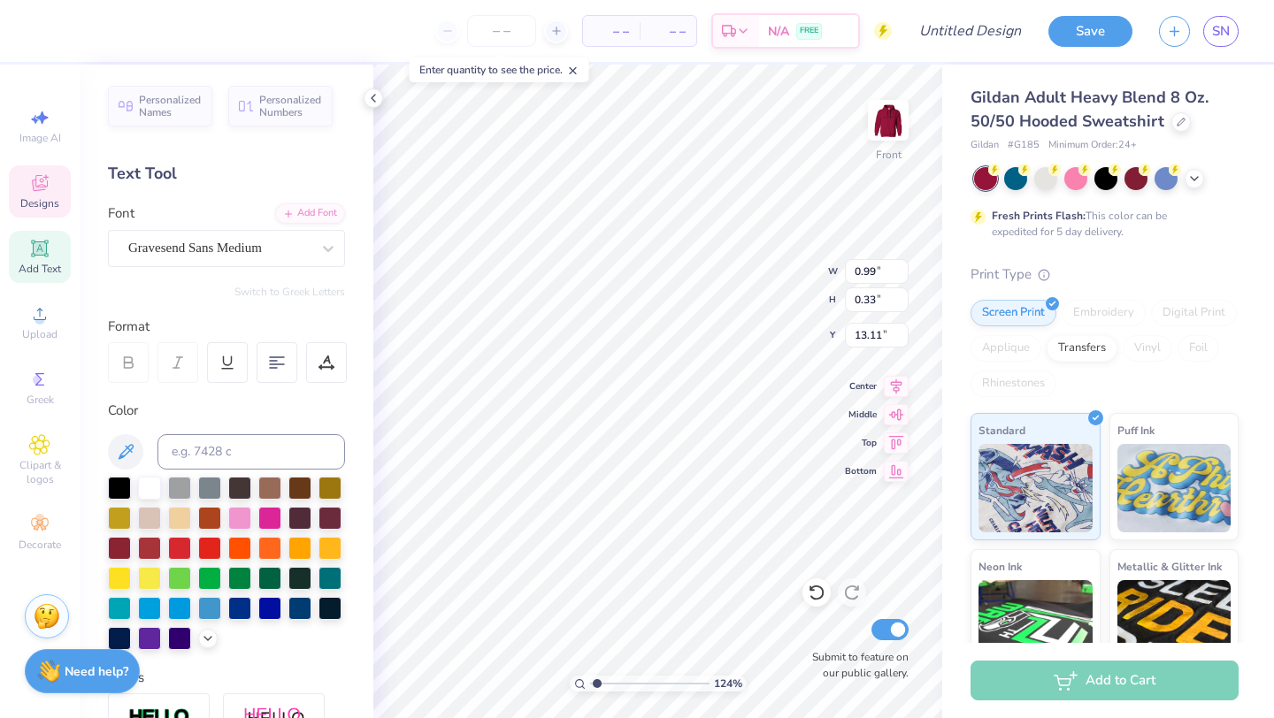
type input "13.11"
click at [811, 588] on icon at bounding box center [815, 594] width 15 height 16
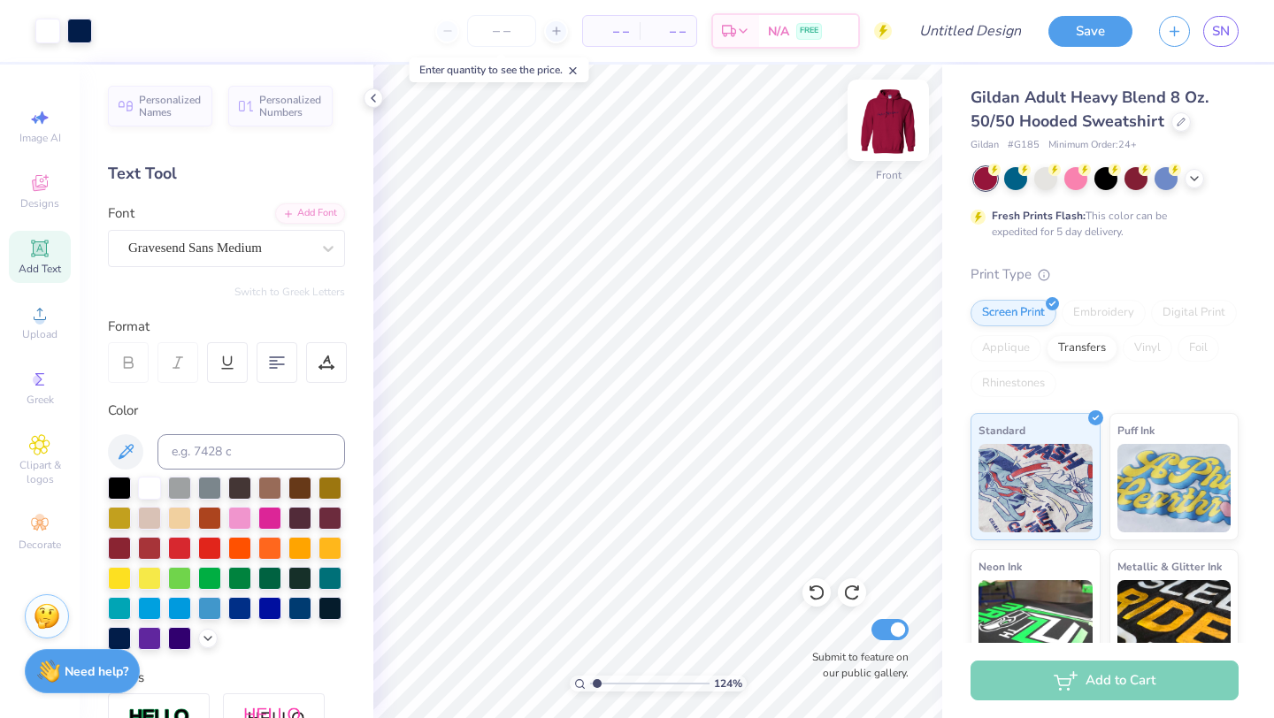
click at [885, 132] on img at bounding box center [888, 120] width 71 height 71
click at [499, 34] on input "number" at bounding box center [501, 31] width 69 height 32
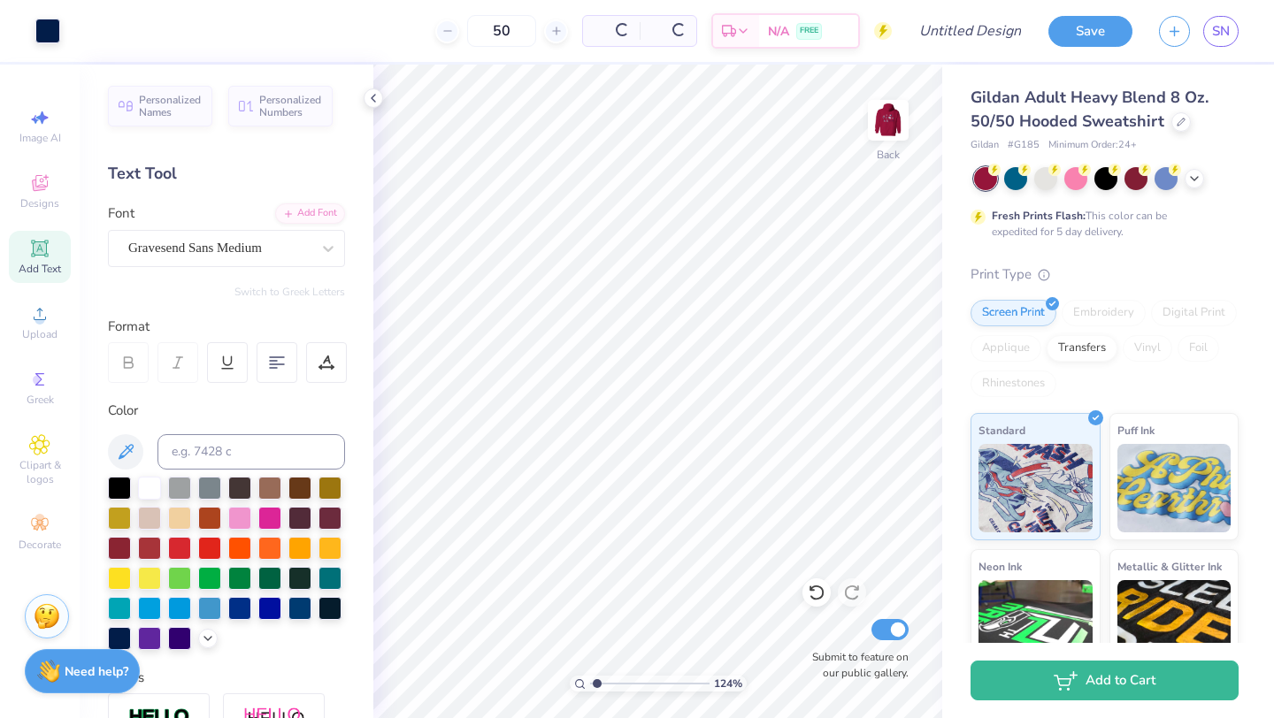
type input "50"
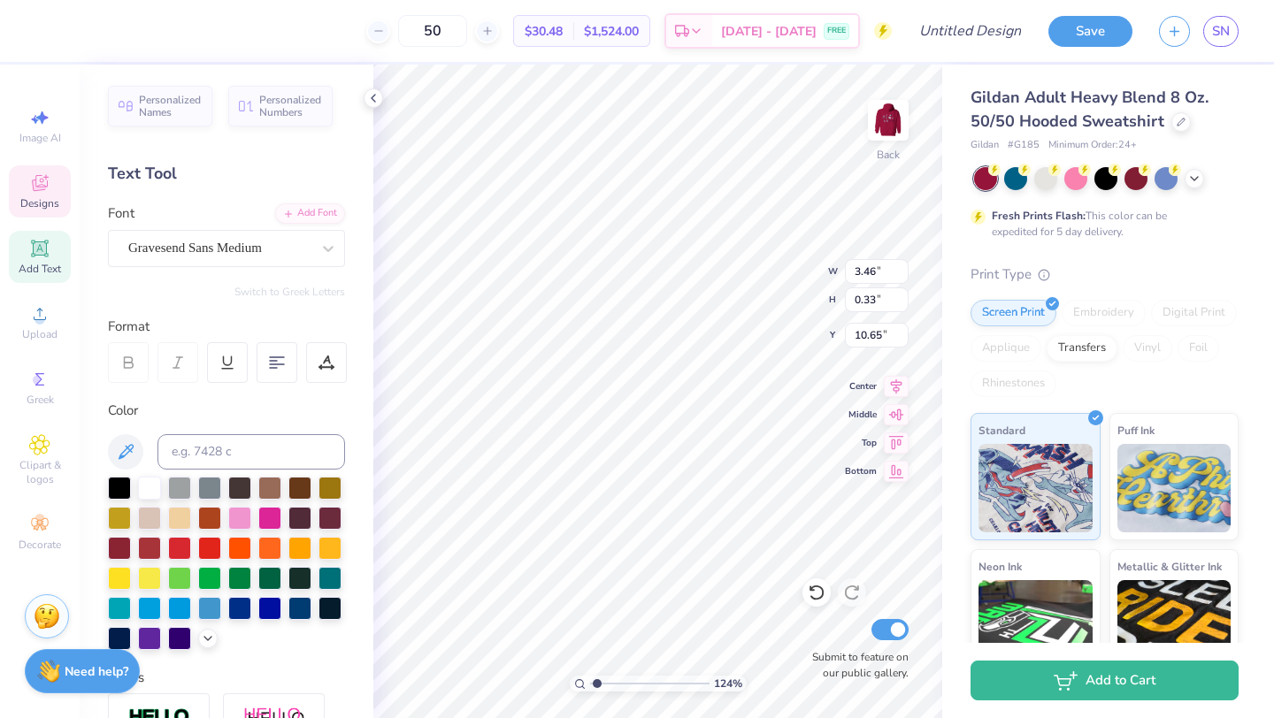
scroll to position [0, 3]
type input "7.25"
type input "3.44"
type input "0.75"
type input "7.05"
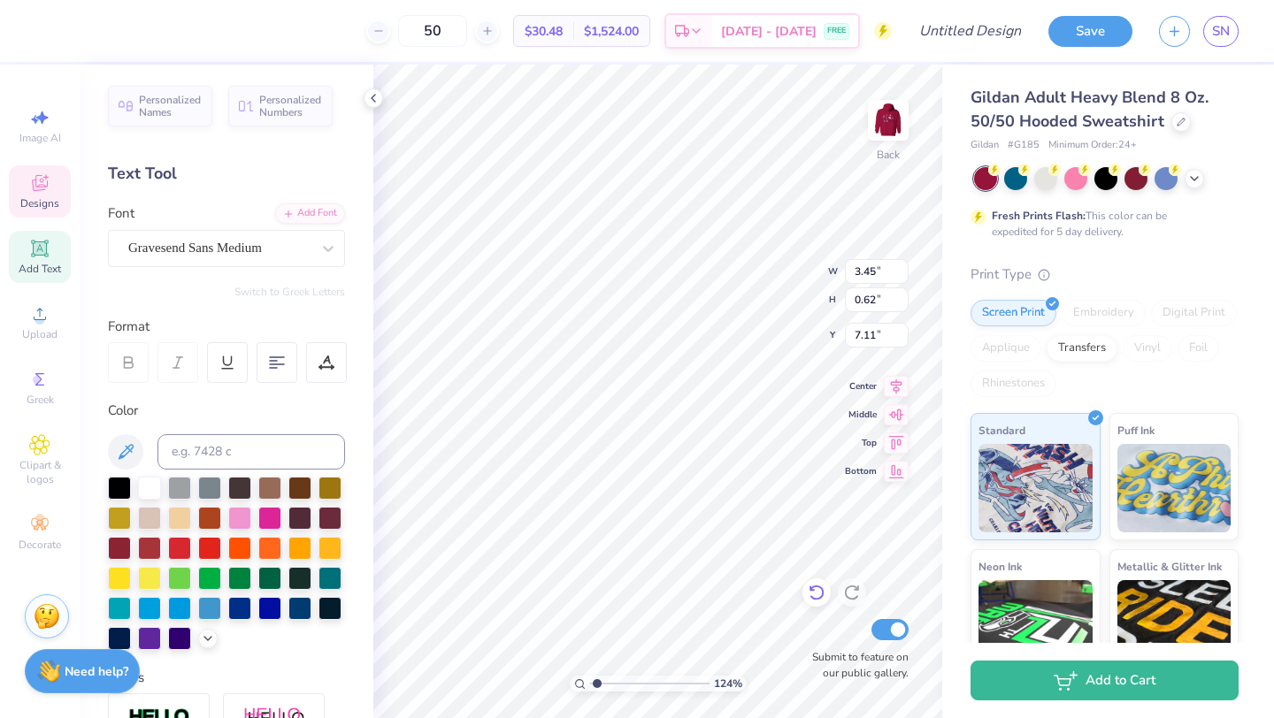
type input "3.45"
type input "0.62"
type input "7.11"
type input "5.86"
type input "3.45"
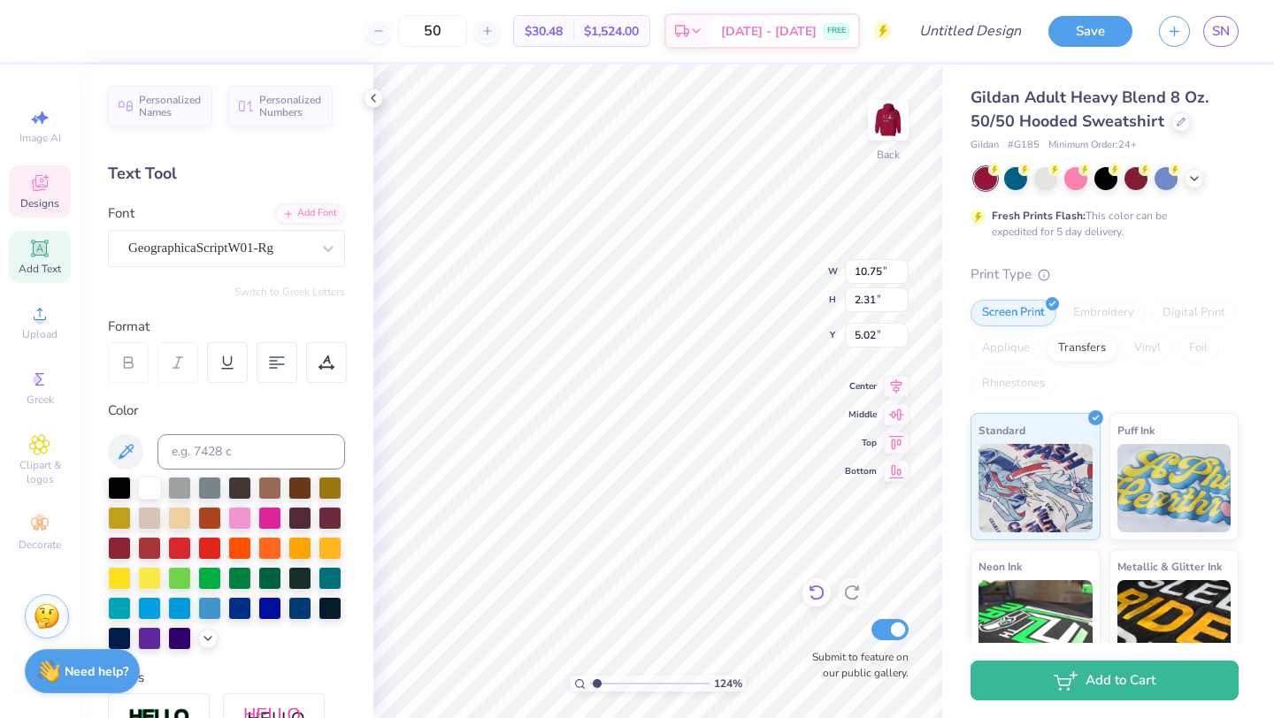
type input "0.62"
type input "5.86"
drag, startPoint x: 593, startPoint y: 682, endPoint x: 570, endPoint y: 681, distance: 23.0
type input "1"
click at [590, 681] on input "range" at bounding box center [649, 684] width 119 height 16
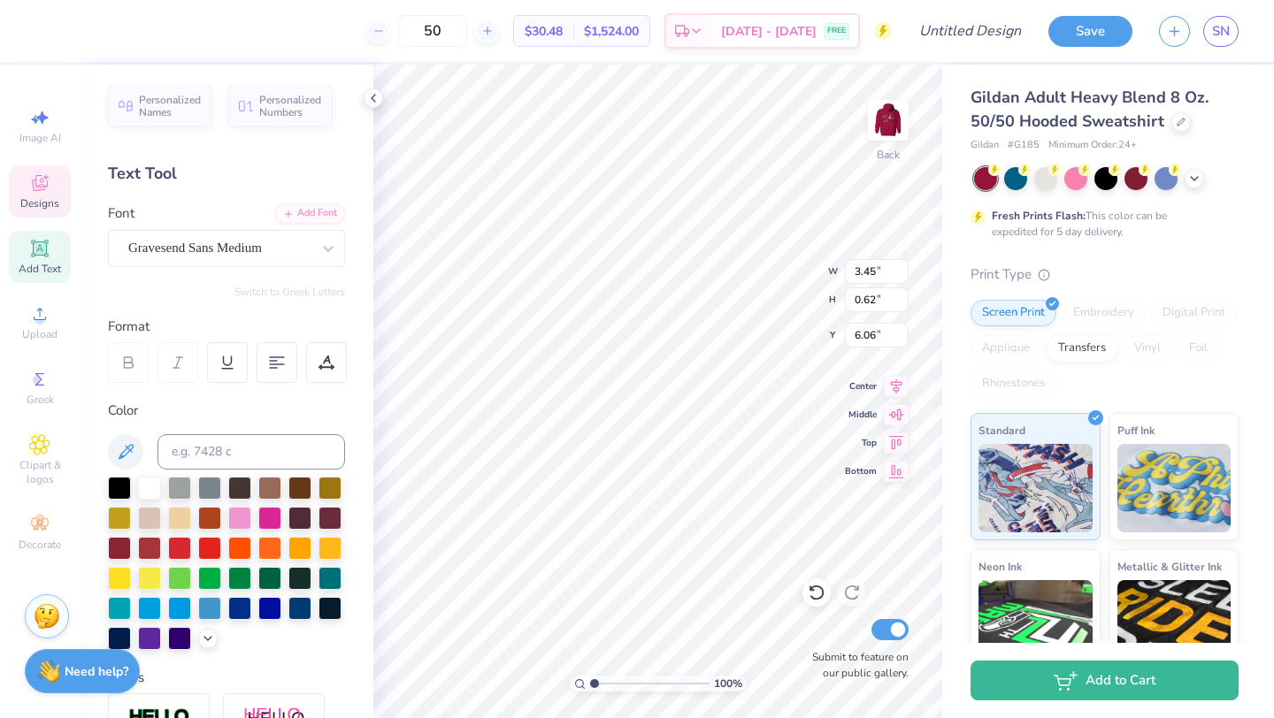
type input "9.48"
type input "10.83"
type input "2.09"
type input "5.17"
click at [44, 194] on div "Designs" at bounding box center [40, 191] width 62 height 52
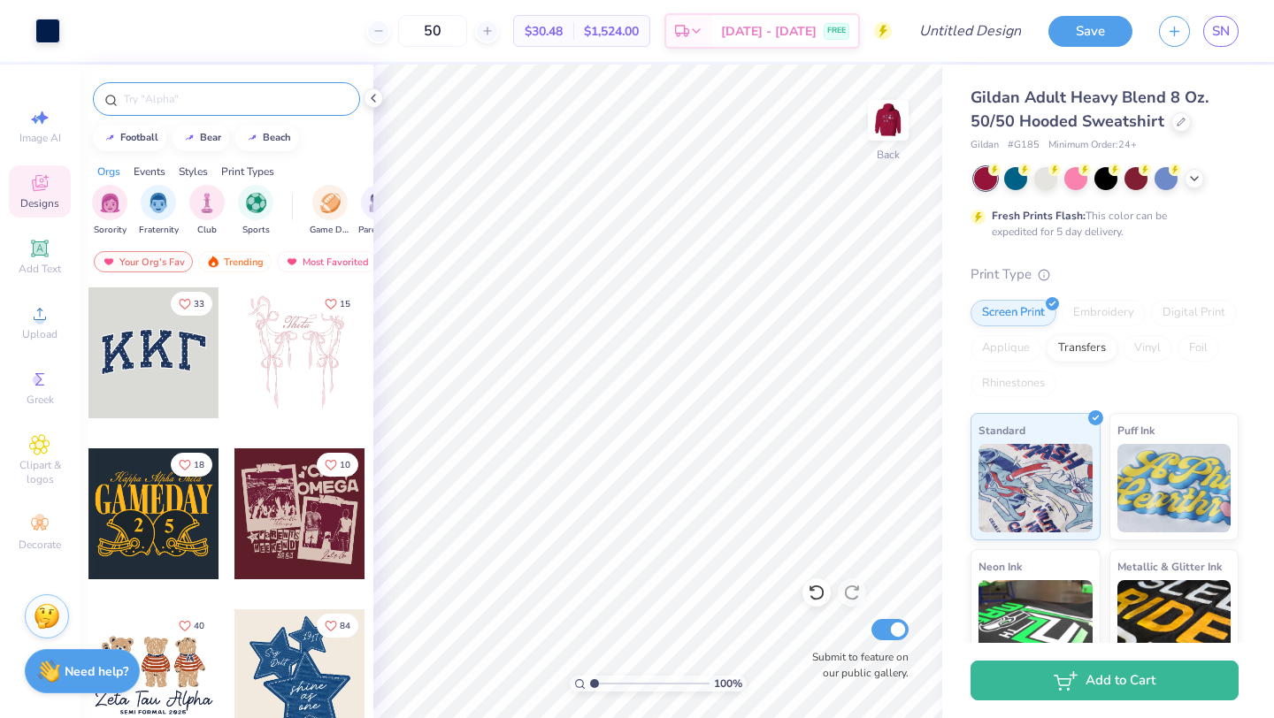
click at [191, 88] on div at bounding box center [226, 99] width 267 height 34
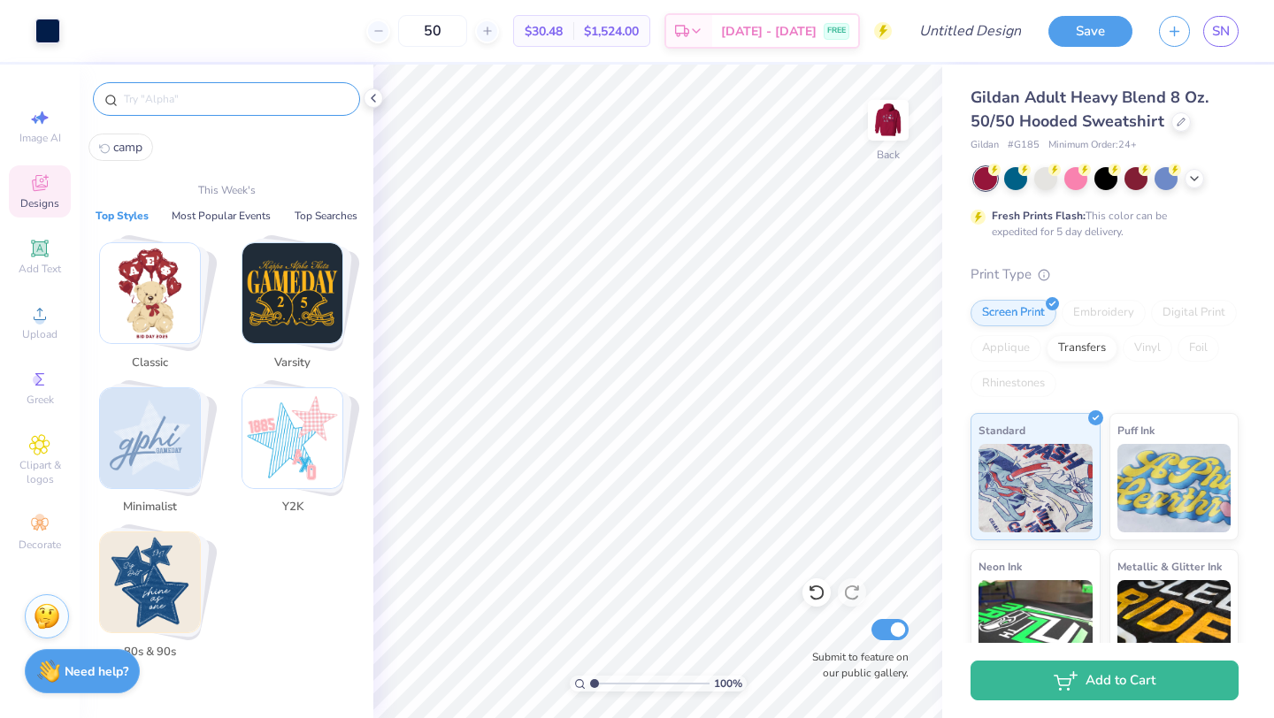
click at [187, 101] on input "text" at bounding box center [235, 99] width 226 height 18
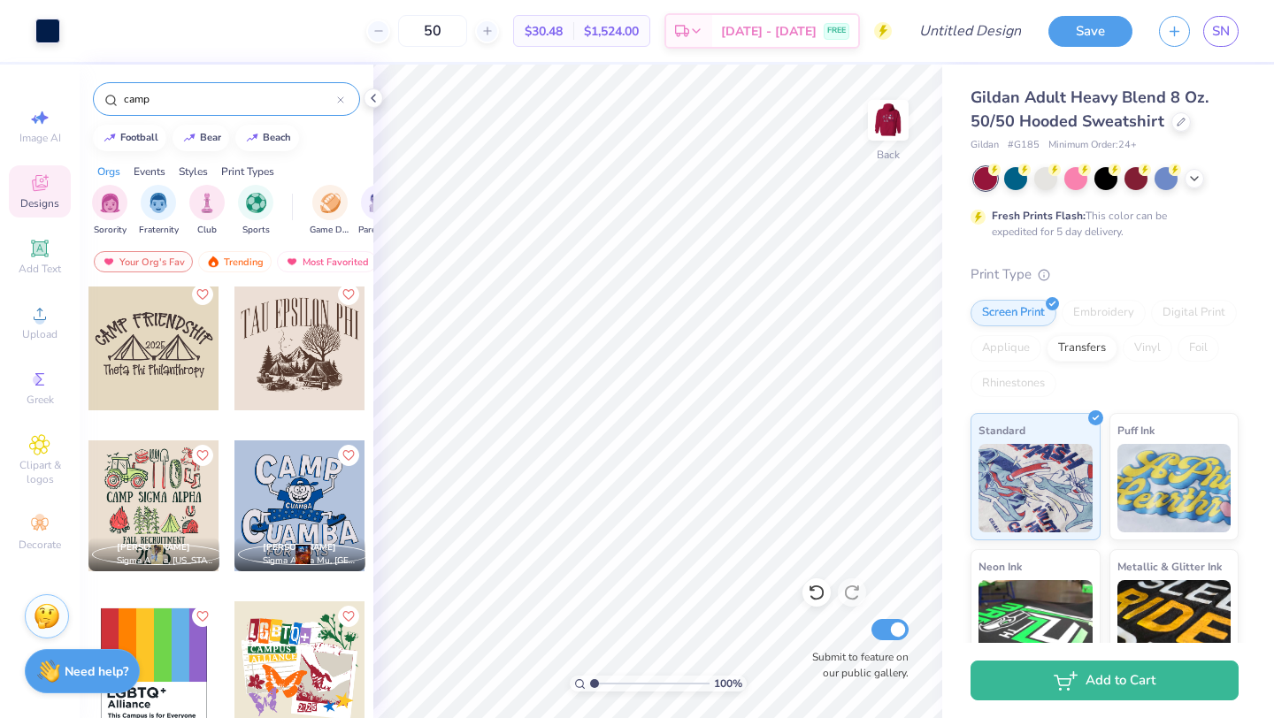
scroll to position [1194, 0]
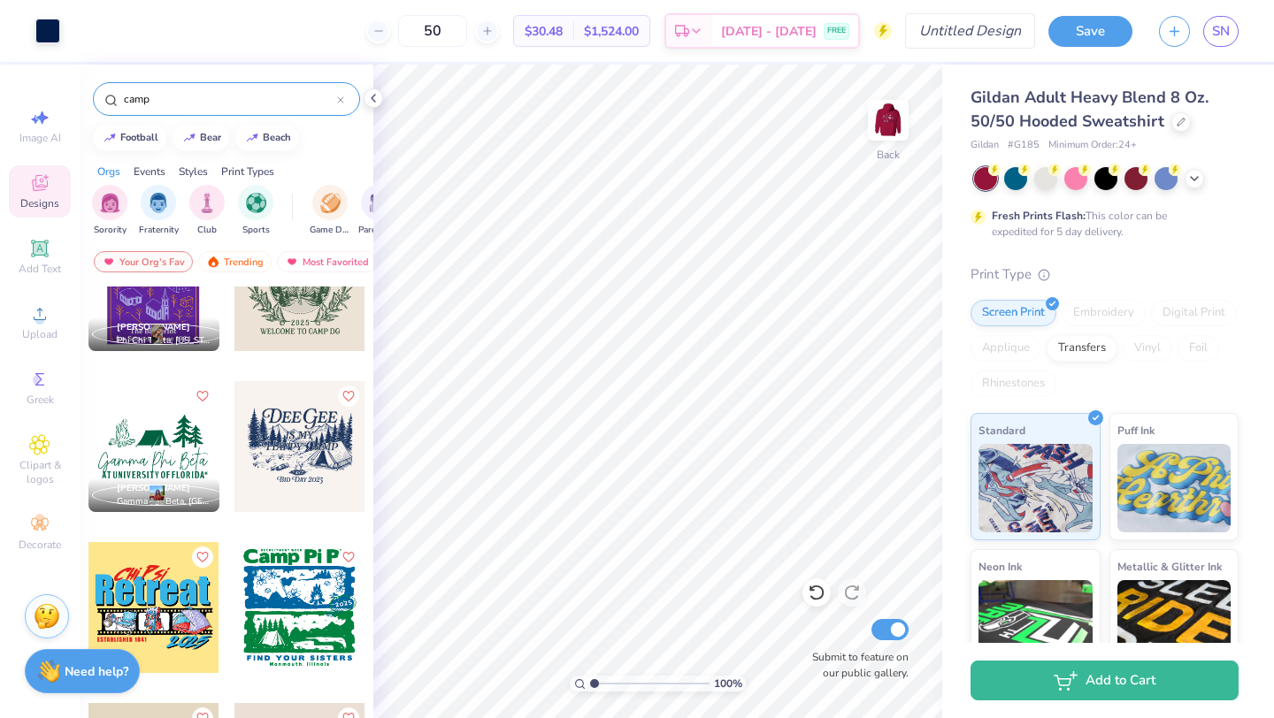
type input "camp"
click at [957, 27] on input "Design Title" at bounding box center [991, 30] width 87 height 35
type input "[PERSON_NAME] kappa idea"
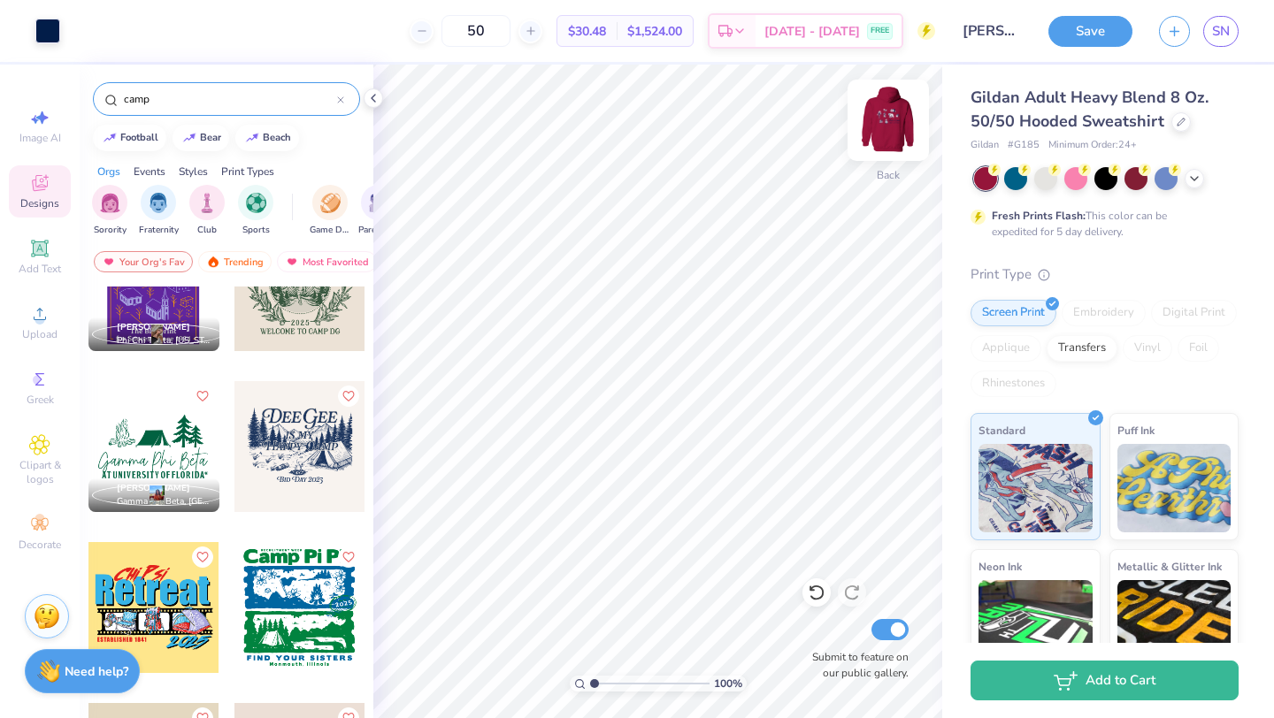
click at [903, 103] on img at bounding box center [888, 120] width 71 height 71
click at [1096, 42] on button "Save" at bounding box center [1090, 28] width 84 height 31
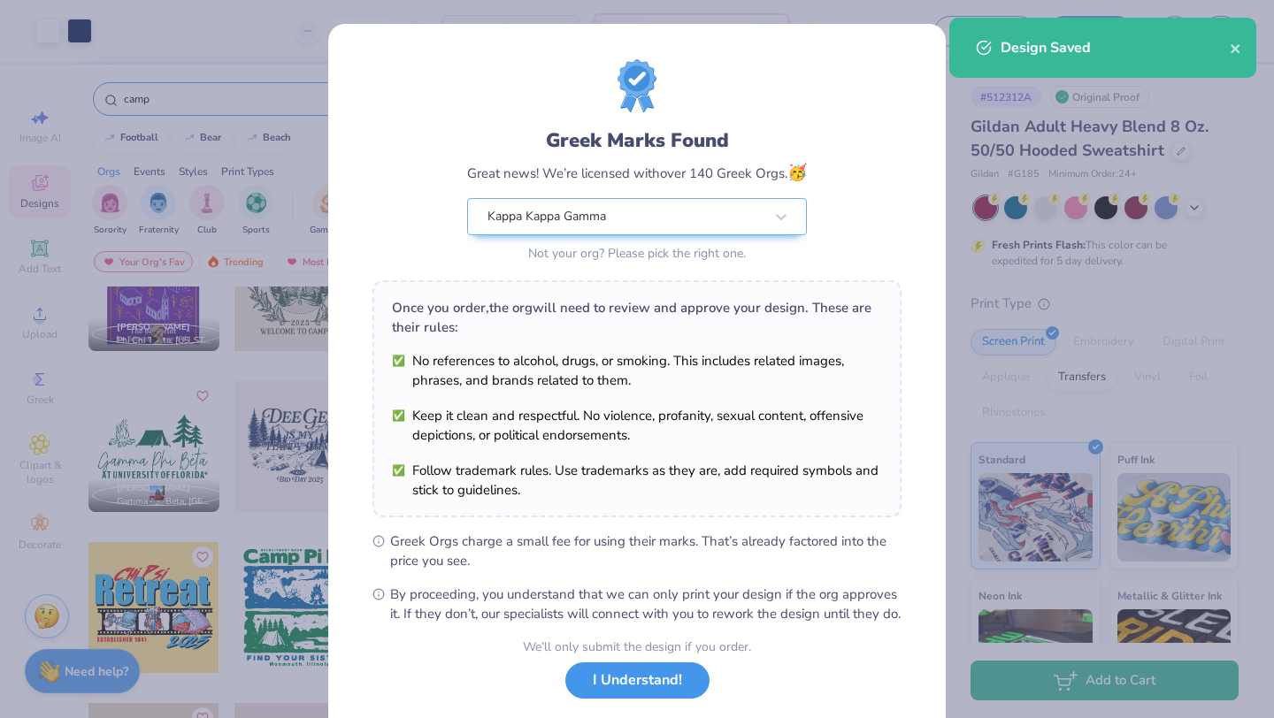
click at [635, 699] on button "I Understand!" at bounding box center [637, 680] width 144 height 36
